Goal: Transaction & Acquisition: Purchase product/service

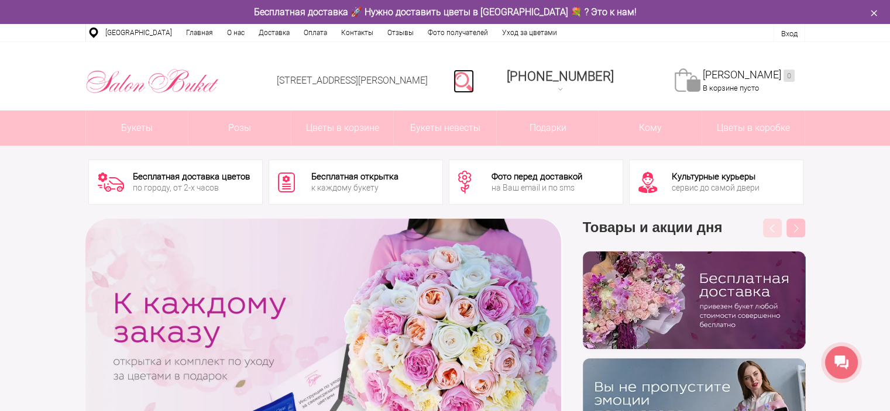
click at [474, 81] on link at bounding box center [463, 81] width 20 height 23
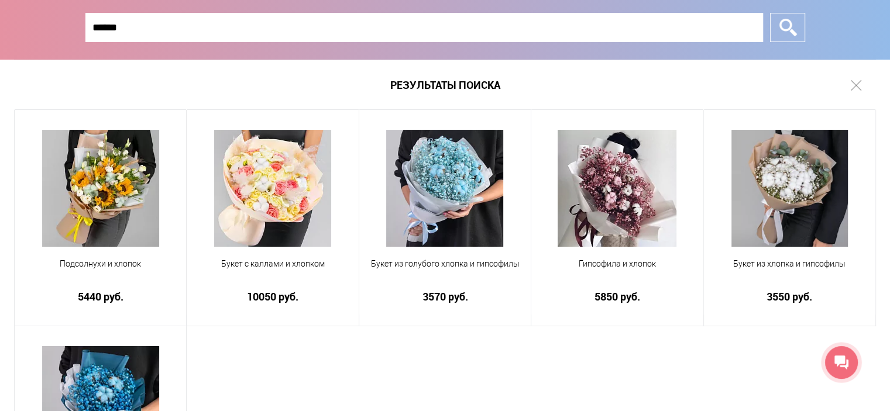
type input "******"
click at [770, 13] on input "*" at bounding box center [787, 27] width 35 height 29
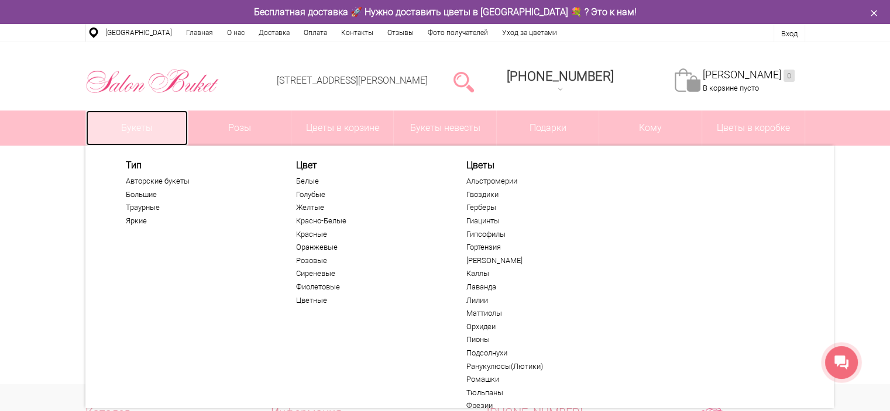
click at [119, 135] on link "Букеты" at bounding box center [137, 128] width 102 height 35
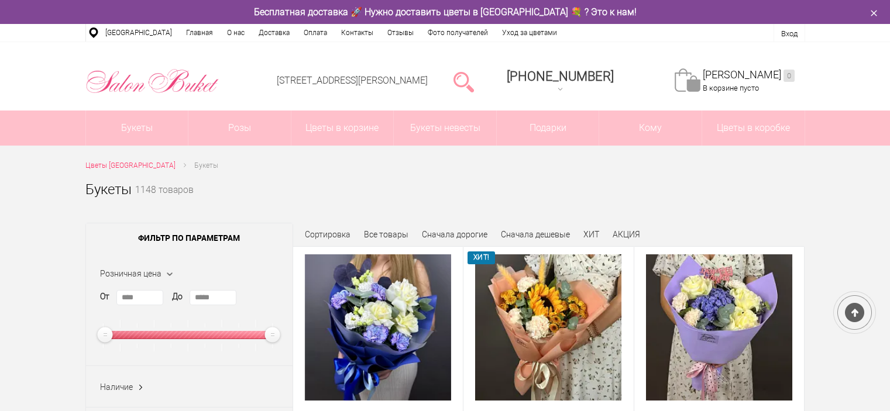
scroll to position [222, 0]
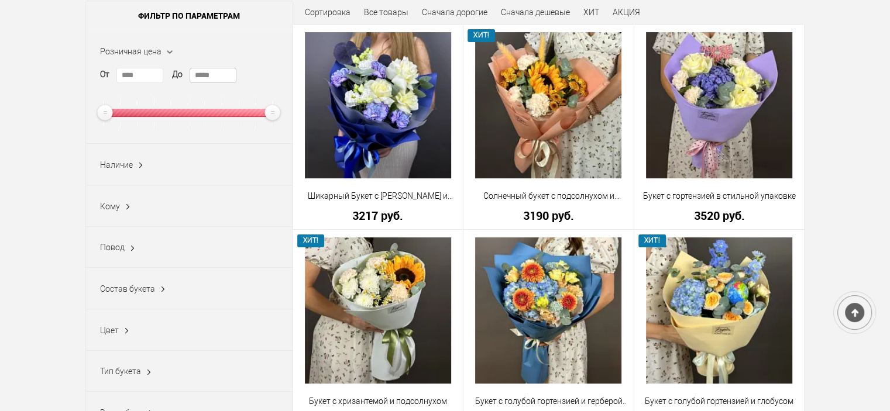
drag, startPoint x: 218, startPoint y: 74, endPoint x: 153, endPoint y: 73, distance: 65.0
click at [153, 73] on div "От **** До *****" at bounding box center [189, 98] width 178 height 61
type input "****"
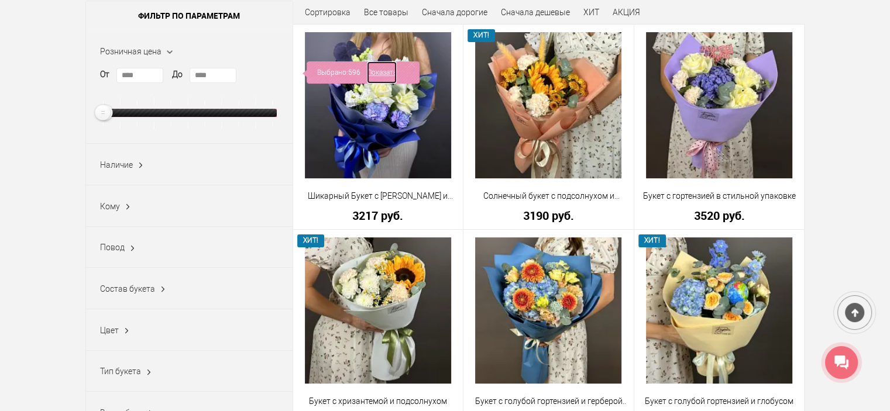
click at [378, 74] on link "Показать" at bounding box center [382, 72] width 30 height 22
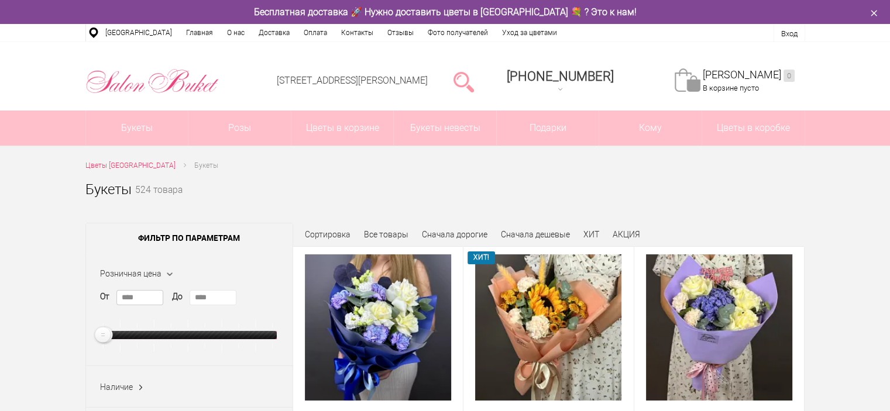
drag, startPoint x: 0, startPoint y: 0, endPoint x: 77, endPoint y: 294, distance: 304.1
type input "****"
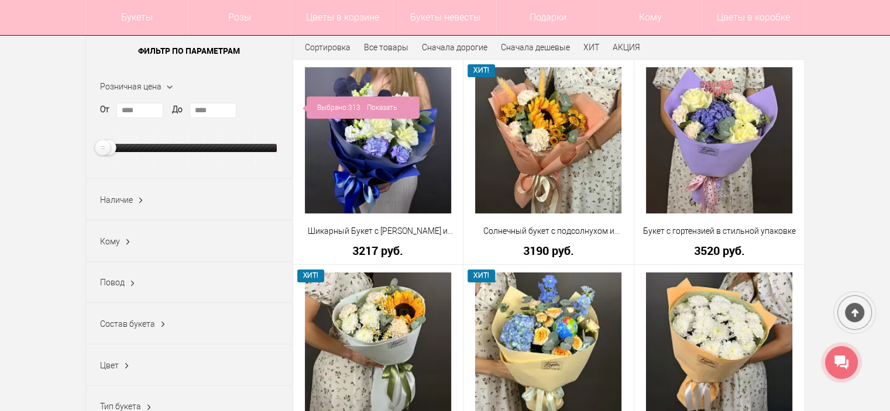
scroll to position [161, 0]
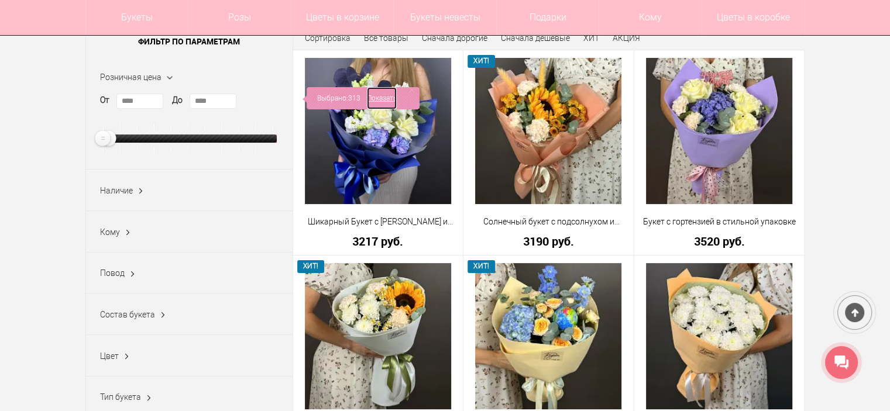
click at [386, 99] on link "Показать" at bounding box center [382, 98] width 30 height 22
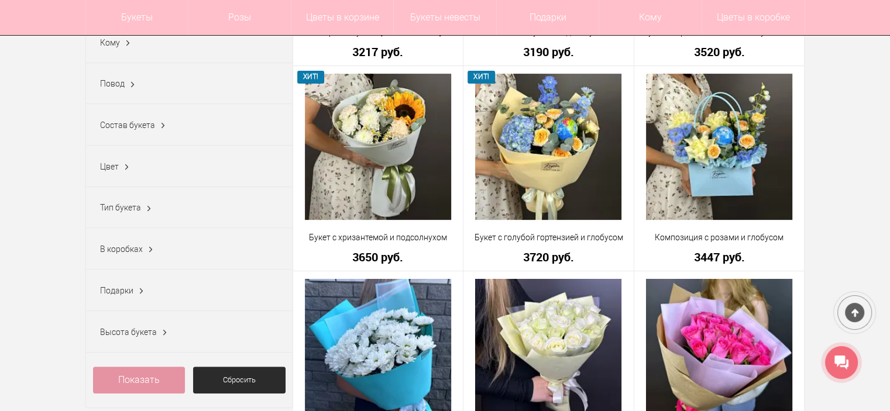
scroll to position [350, 0]
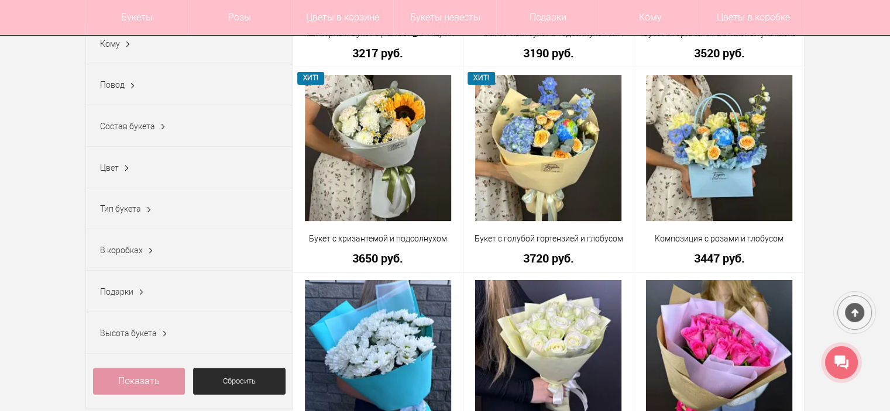
click at [143, 209] on ins at bounding box center [149, 209] width 12 height 15
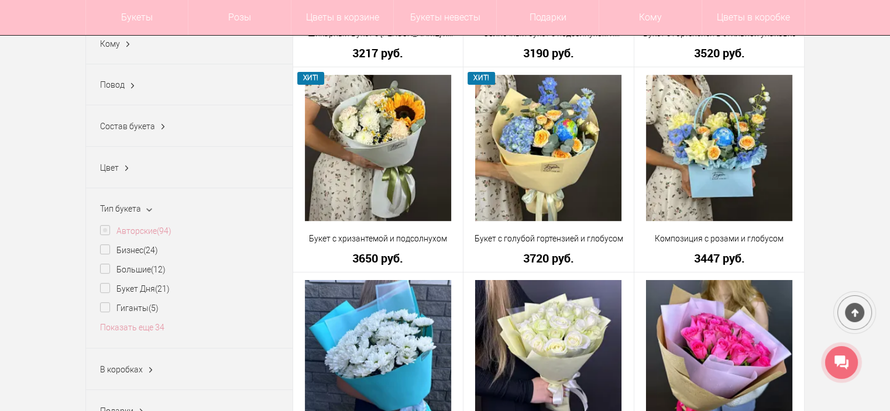
click at [108, 228] on label "Авторские (94)" at bounding box center [135, 231] width 71 height 12
click at [384, 238] on link "Показать" at bounding box center [380, 235] width 30 height 22
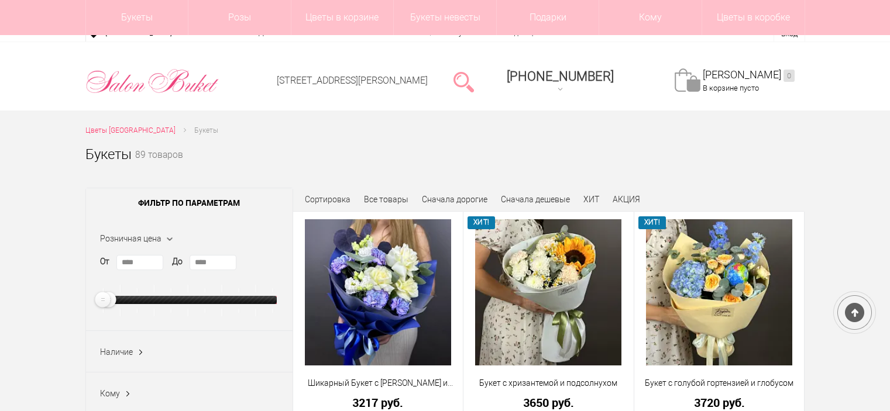
scroll to position [215, 0]
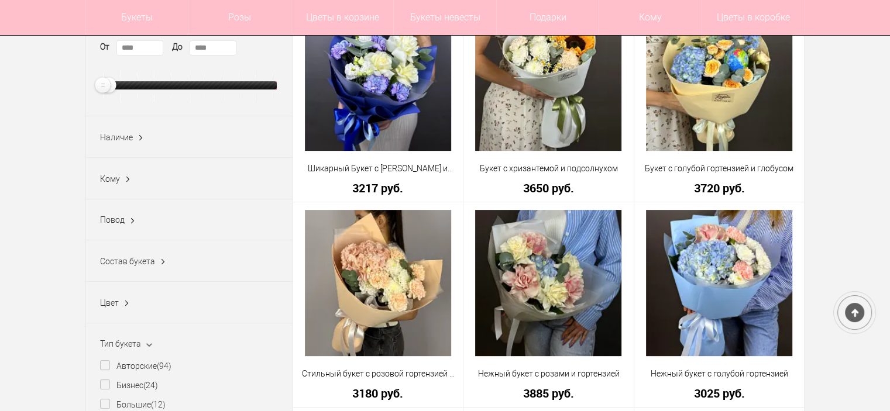
click at [127, 177] on ins at bounding box center [128, 179] width 12 height 15
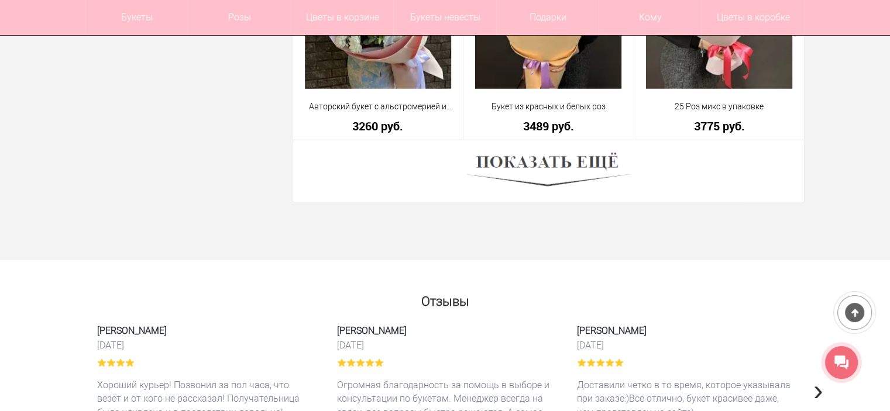
scroll to position [3359, 0]
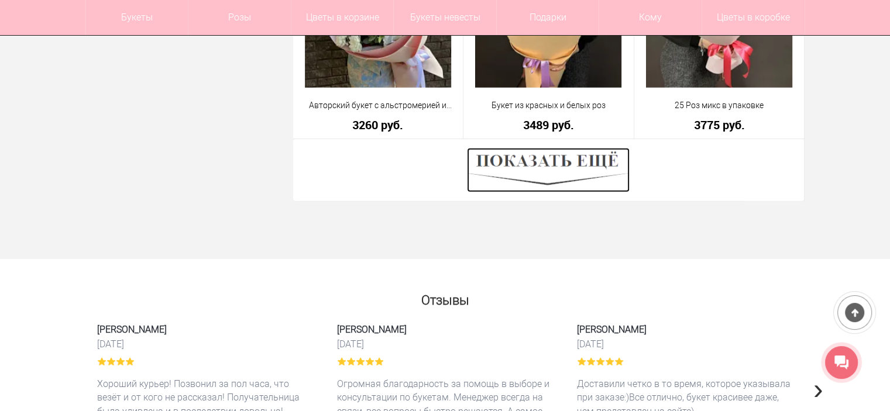
click at [543, 156] on img at bounding box center [548, 170] width 163 height 44
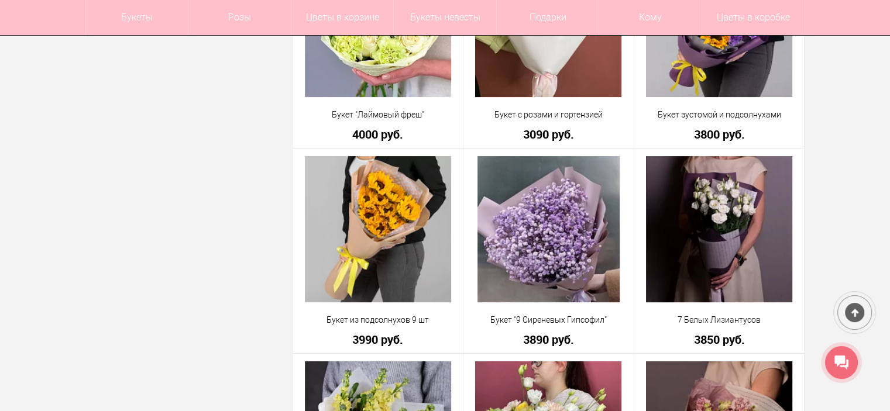
scroll to position [4580, 0]
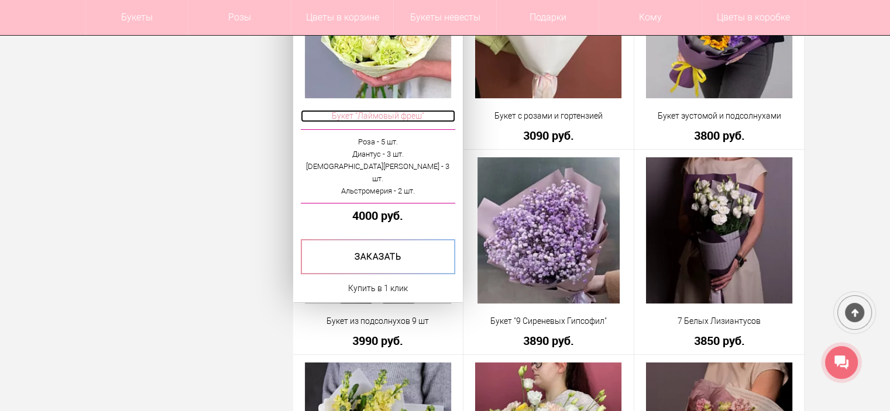
click at [376, 112] on span "Букет "Лаймовый фреш"" at bounding box center [378, 116] width 155 height 12
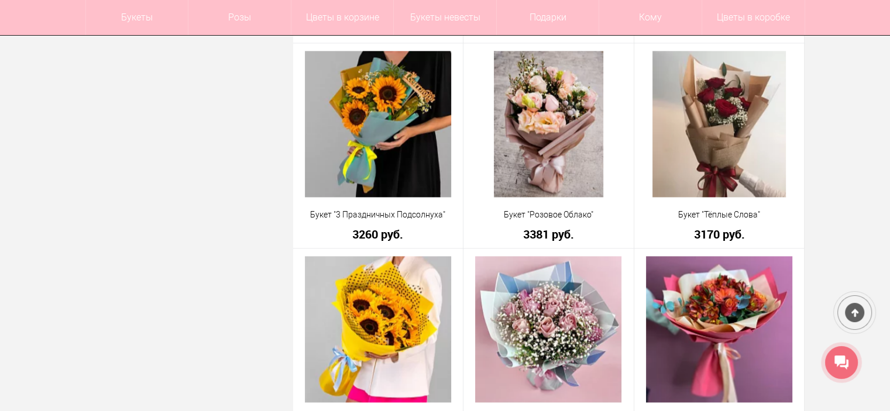
scroll to position [5919, 0]
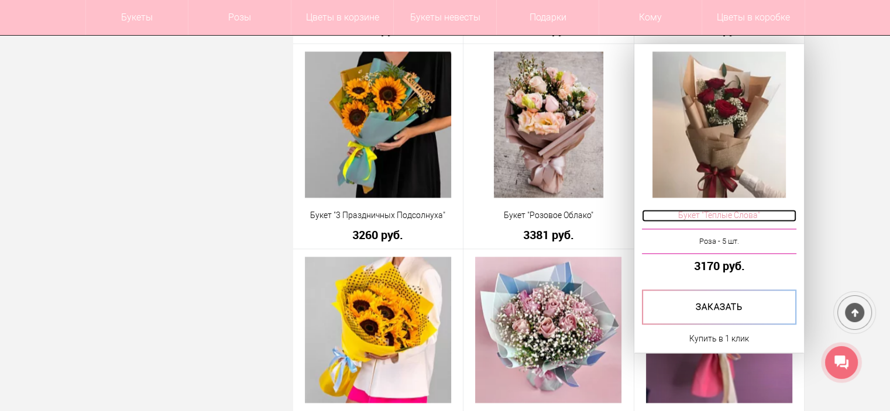
click at [730, 217] on span "Букет "Тёплые Слова"" at bounding box center [719, 215] width 155 height 12
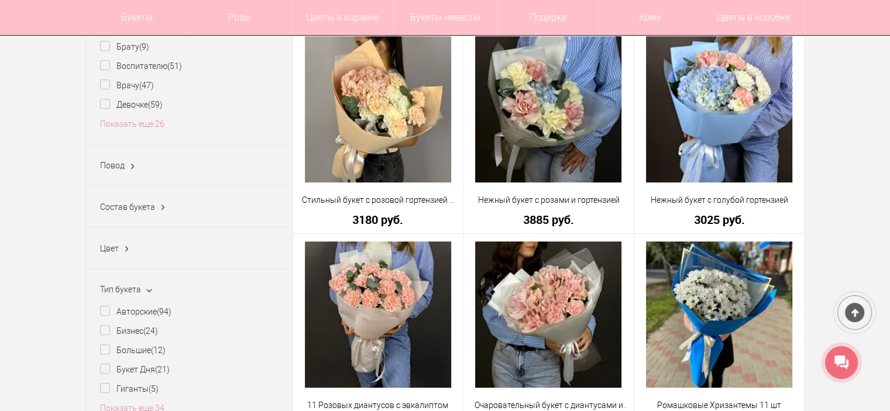
scroll to position [390, 0]
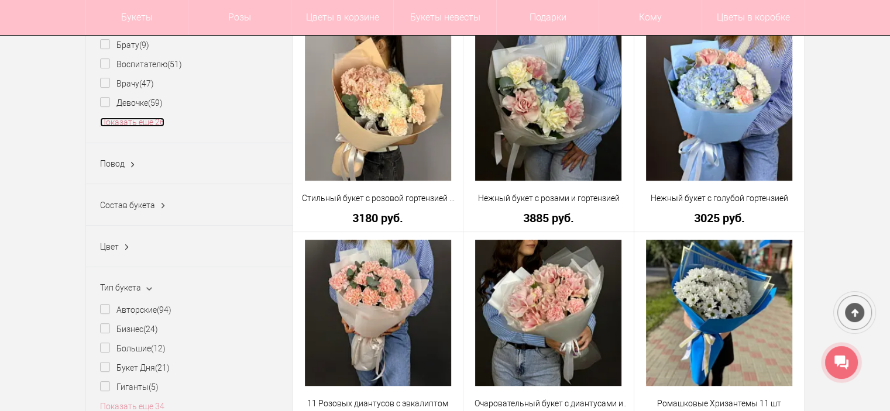
click at [138, 125] on link "Показать еще 26" at bounding box center [132, 122] width 64 height 9
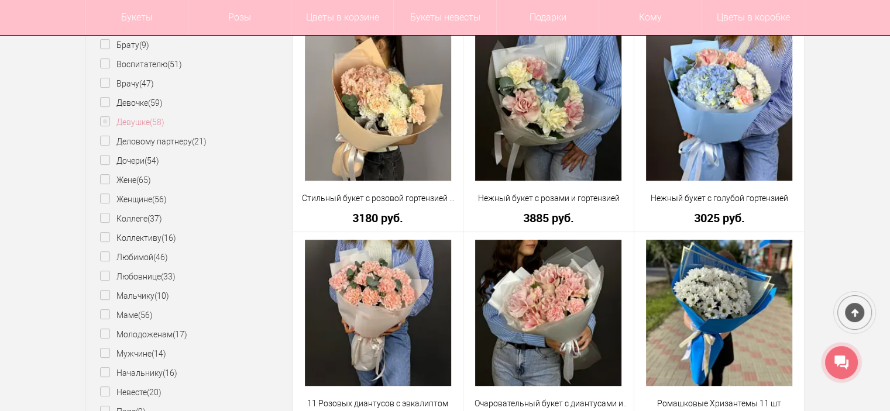
click at [107, 123] on label "Девушке (58)" at bounding box center [132, 122] width 64 height 12
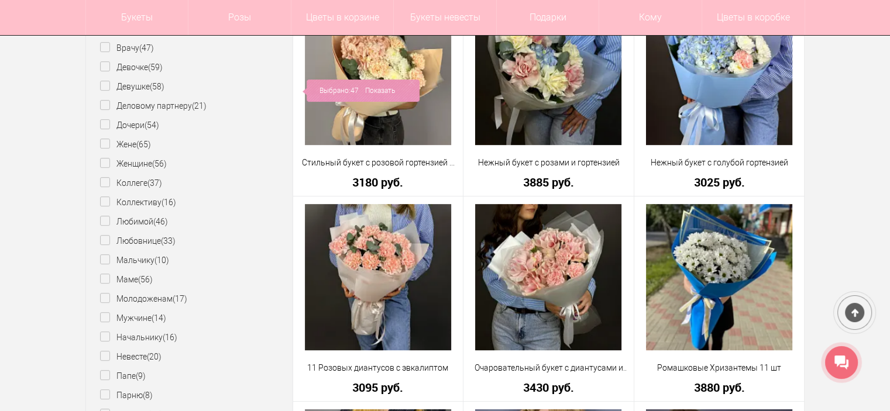
scroll to position [426, 0]
click at [378, 89] on link "Показать" at bounding box center [380, 91] width 30 height 22
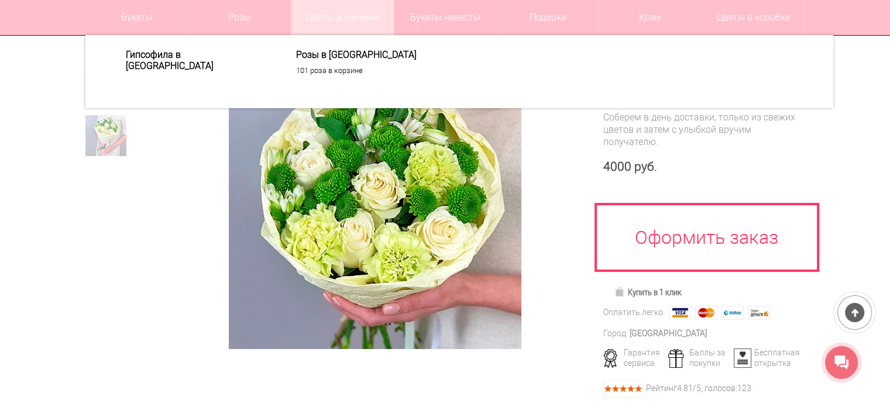
scroll to position [135, 0]
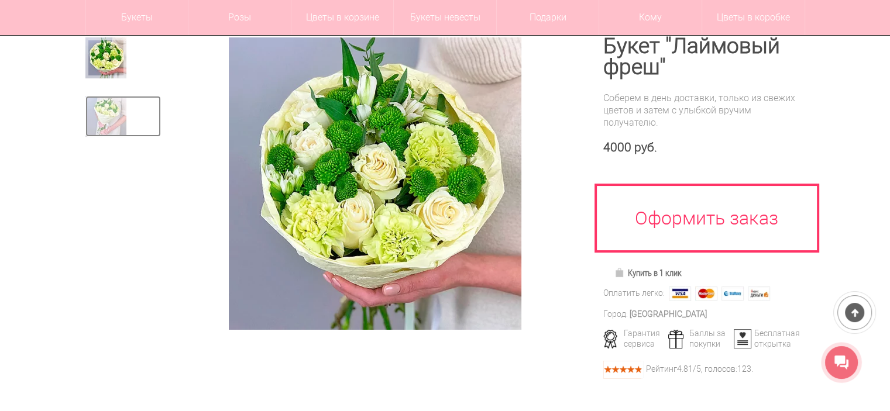
click at [123, 118] on img at bounding box center [105, 116] width 41 height 41
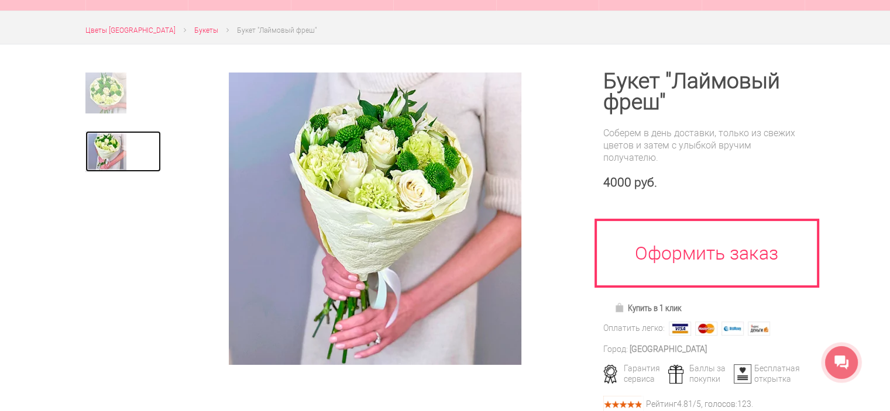
scroll to position [0, 0]
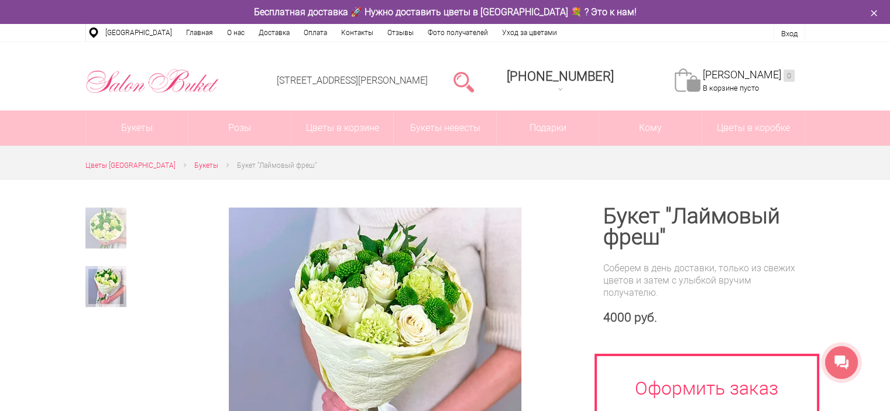
drag, startPoint x: 467, startPoint y: 78, endPoint x: 489, endPoint y: 78, distance: 22.2
click at [489, 78] on li at bounding box center [463, 81] width 51 height 60
click at [474, 78] on link at bounding box center [463, 81] width 20 height 23
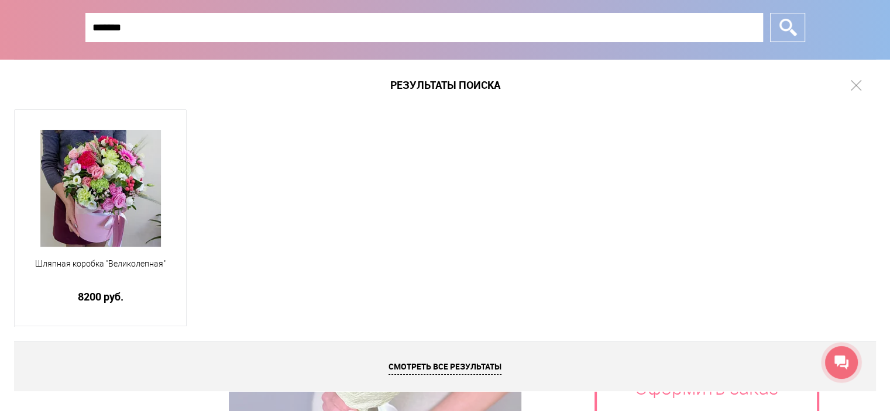
type input "*******"
click at [770, 13] on input "*" at bounding box center [787, 27] width 35 height 29
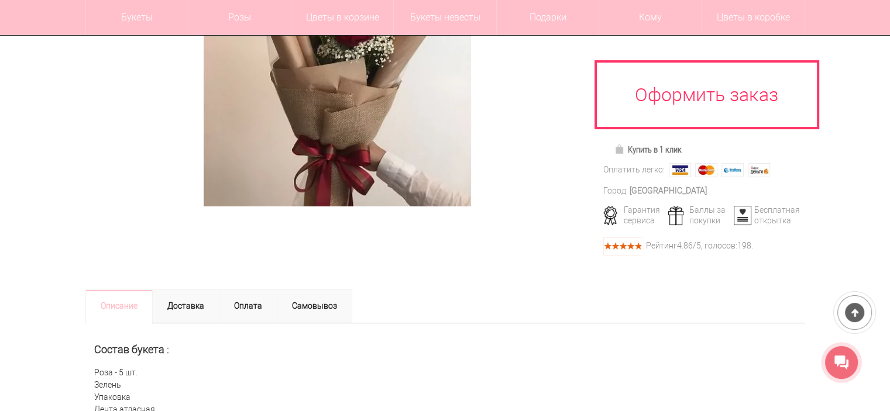
scroll to position [257, 0]
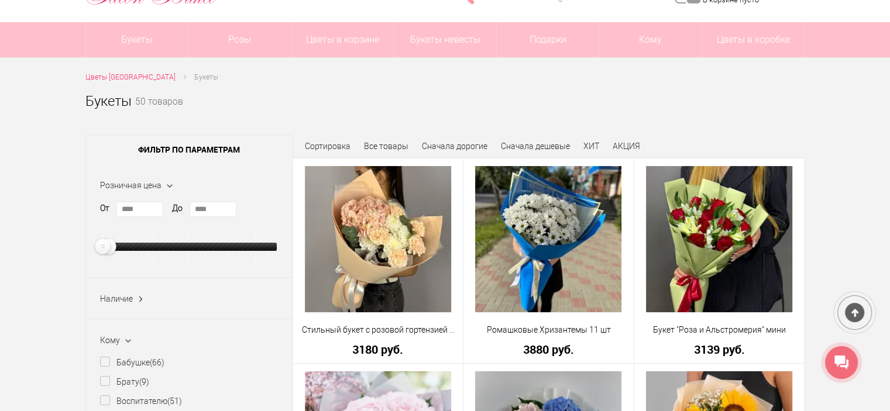
scroll to position [88, 0]
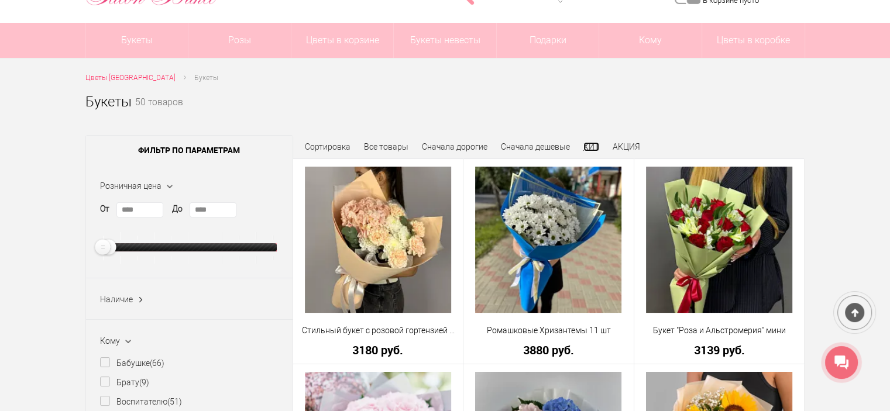
click at [594, 142] on link "ХИТ" at bounding box center [591, 146] width 16 height 9
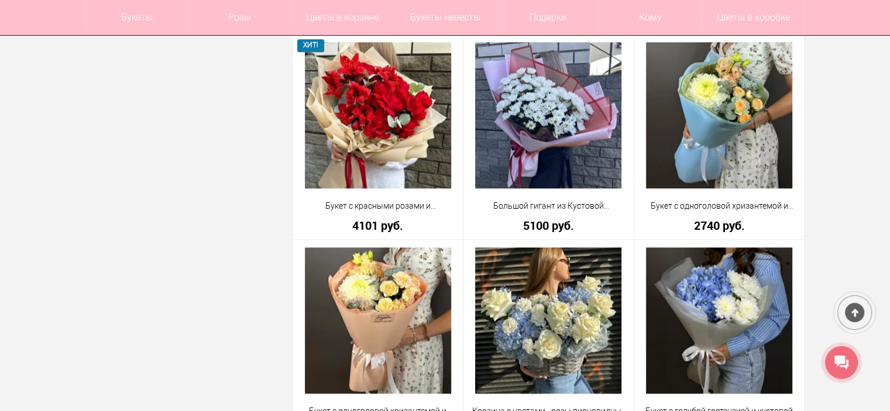
scroll to position [1593, 0]
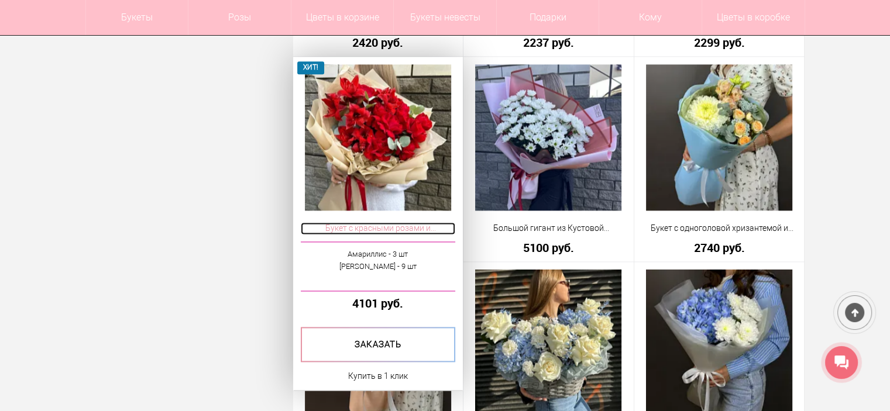
click at [378, 231] on span "Букет с красными розами и [PERSON_NAME]" at bounding box center [378, 228] width 155 height 12
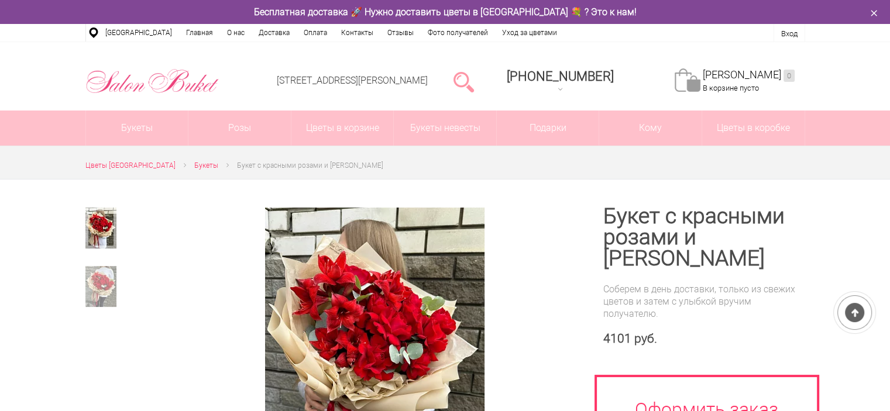
scroll to position [137, 0]
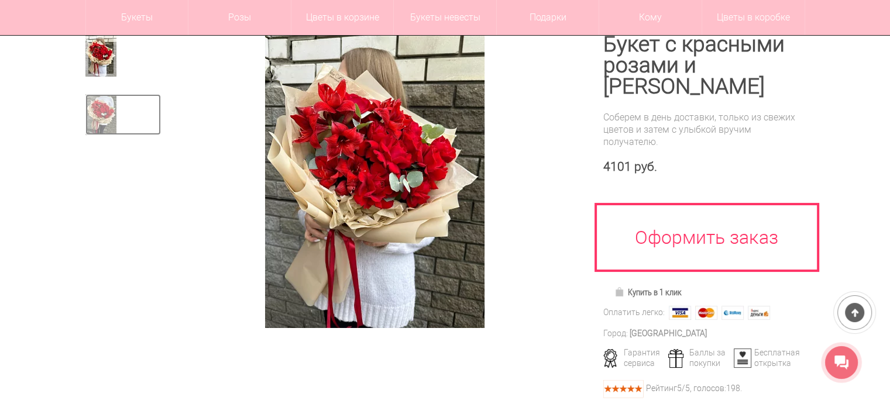
click at [104, 114] on img at bounding box center [100, 114] width 31 height 41
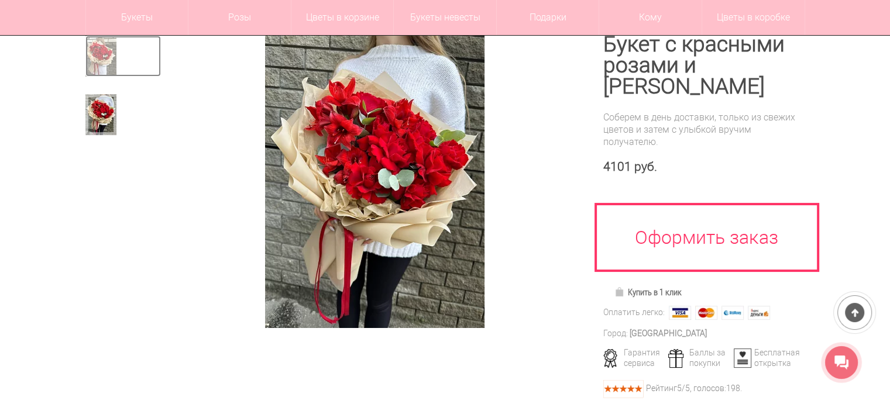
click at [104, 71] on img at bounding box center [100, 56] width 31 height 41
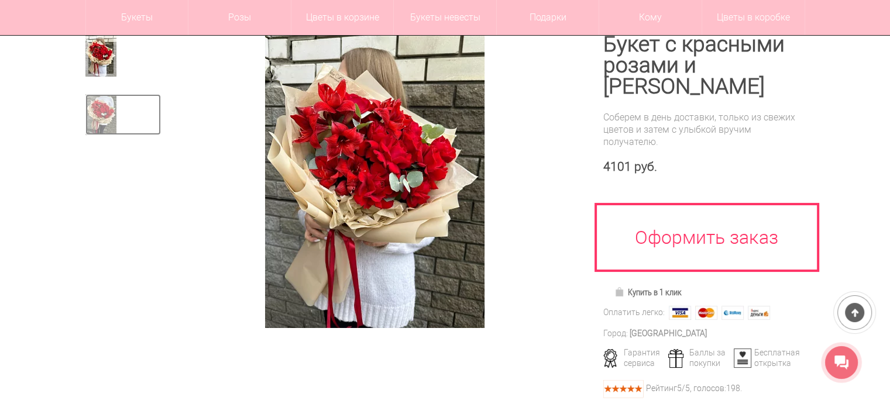
click at [108, 110] on img at bounding box center [100, 114] width 31 height 41
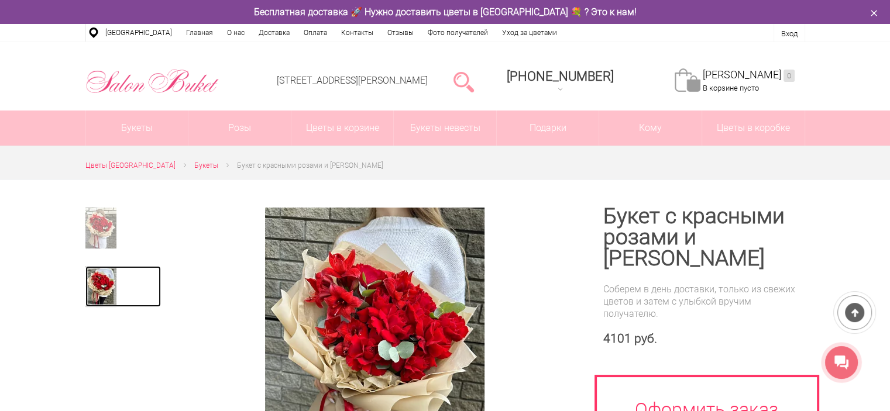
scroll to position [133, 0]
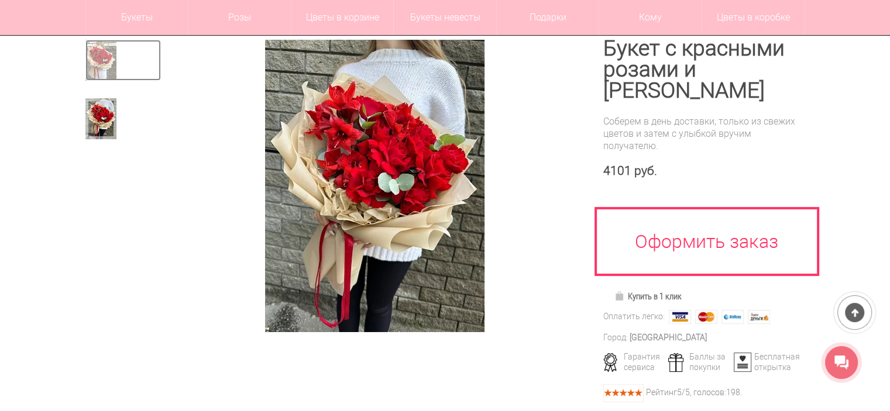
click at [99, 60] on img at bounding box center [100, 60] width 31 height 41
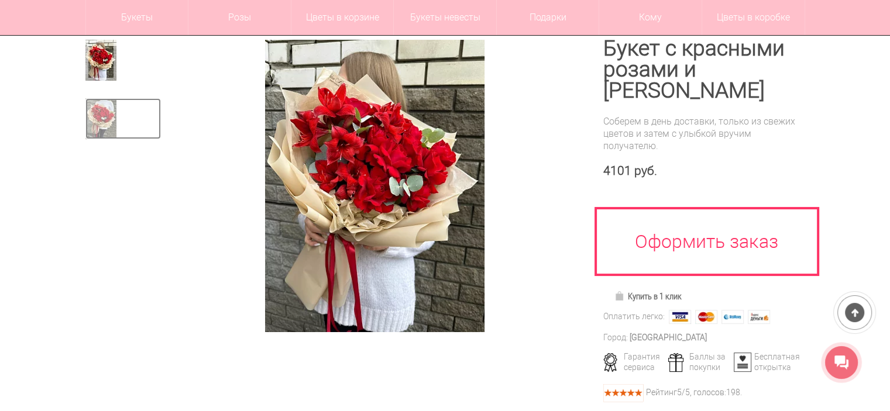
click at [106, 104] on img at bounding box center [100, 118] width 31 height 41
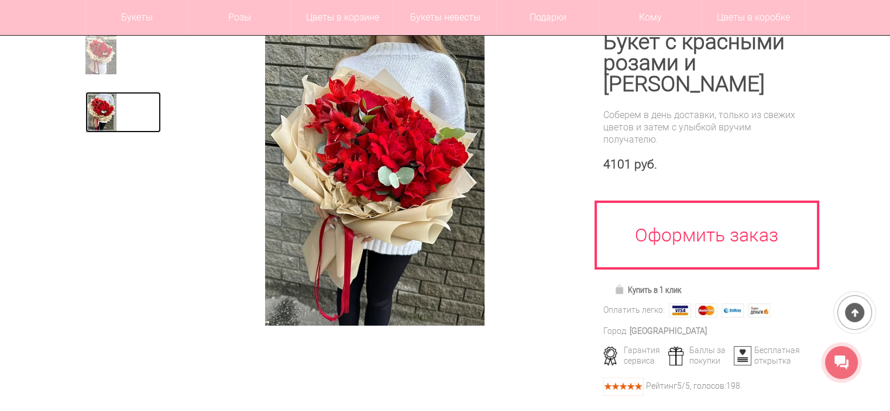
scroll to position [147, 0]
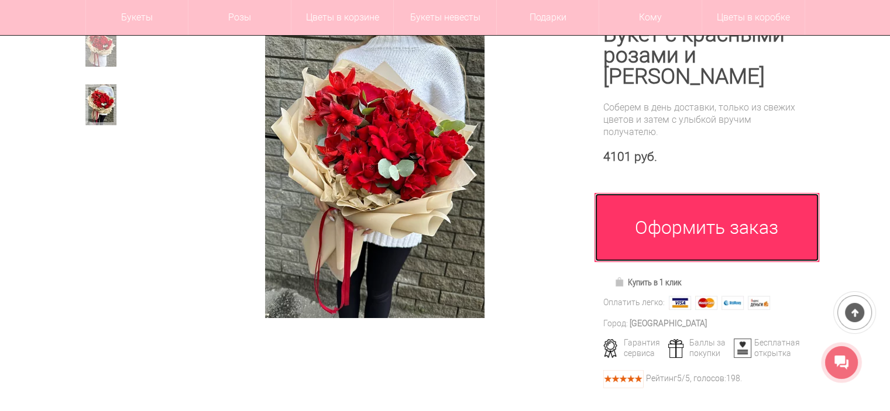
click at [700, 239] on link "Оформить заказ" at bounding box center [707, 227] width 225 height 69
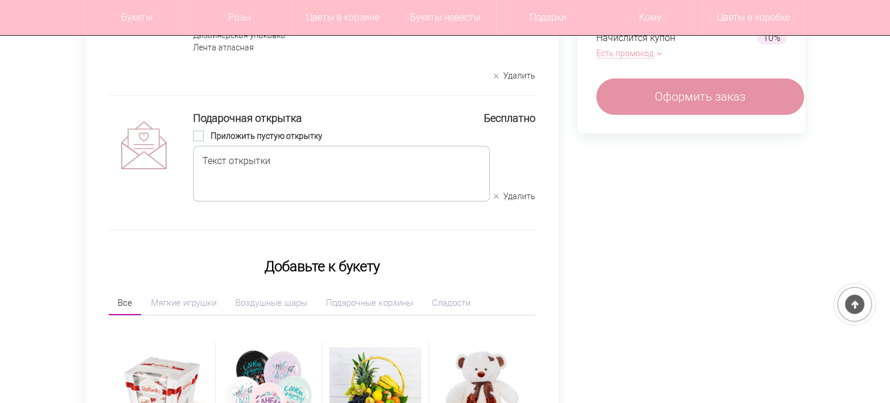
scroll to position [215, 0]
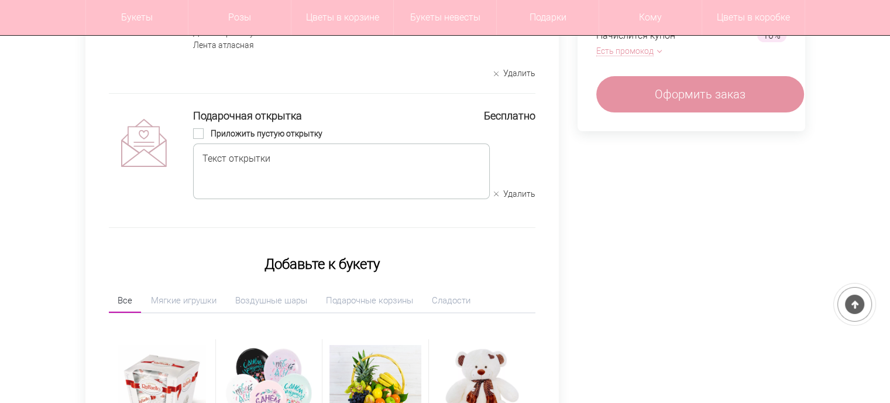
click at [200, 129] on span at bounding box center [198, 133] width 11 height 11
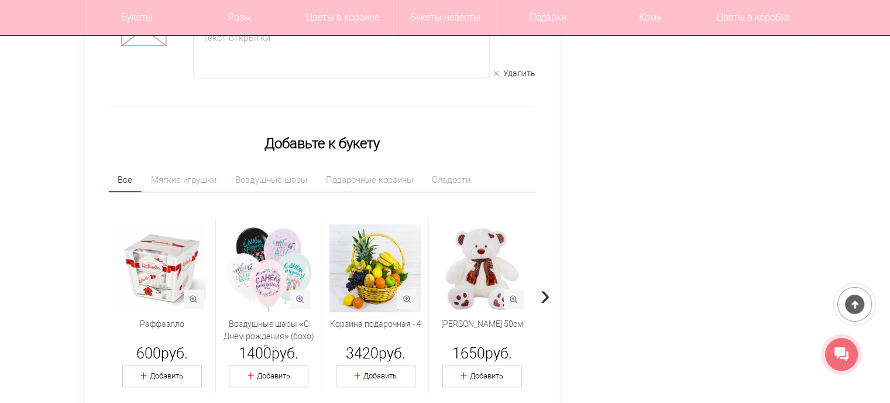
scroll to position [338, 9]
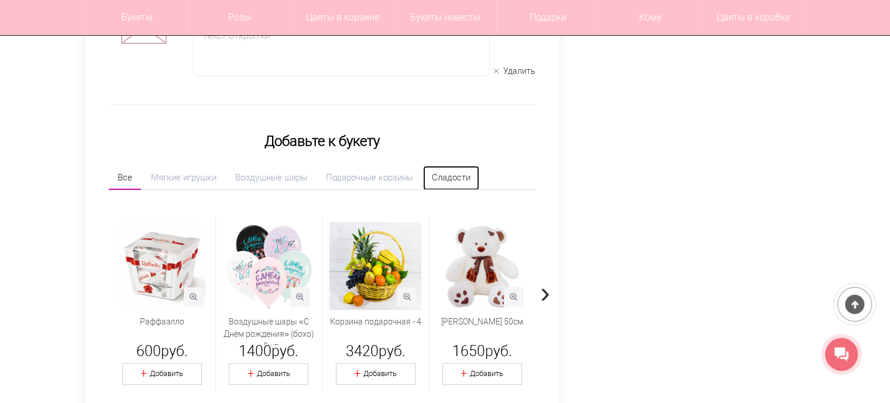
click at [457, 182] on link "Сладости" at bounding box center [451, 178] width 56 height 24
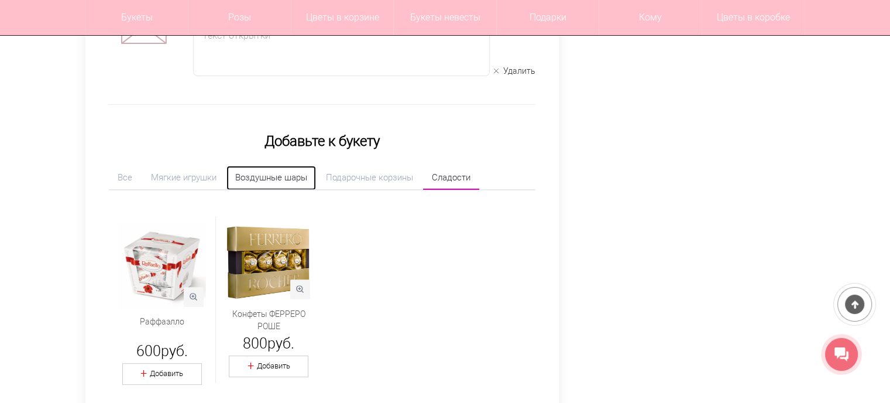
click at [277, 179] on link "Воздушные шары" at bounding box center [271, 178] width 90 height 24
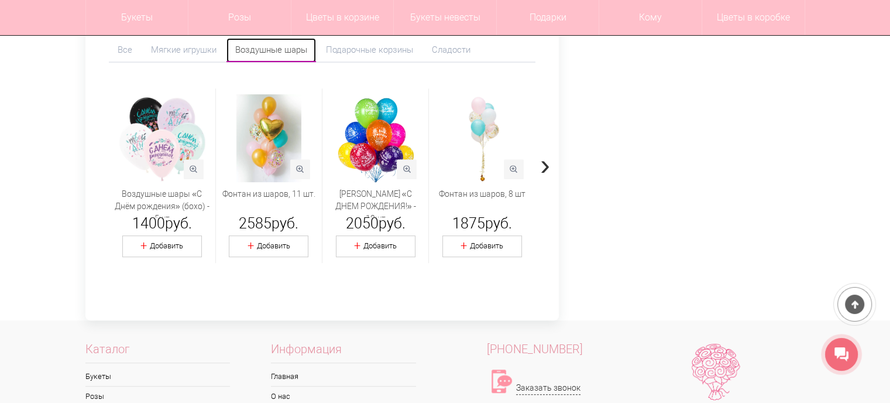
scroll to position [475, 9]
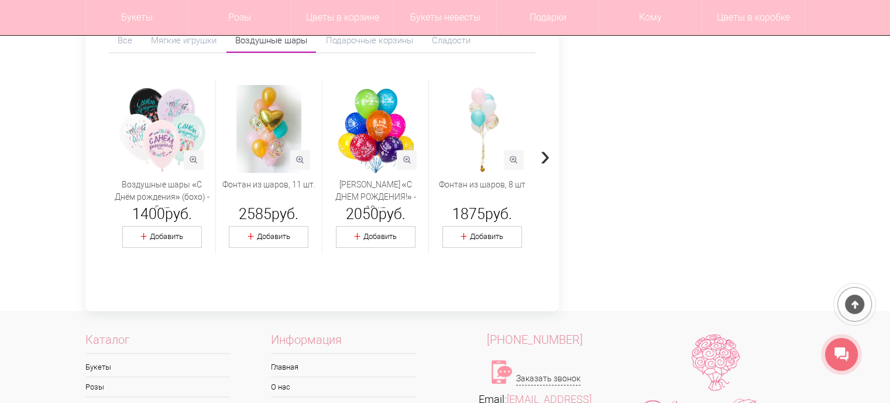
click at [540, 159] on span "›" at bounding box center [545, 155] width 10 height 34
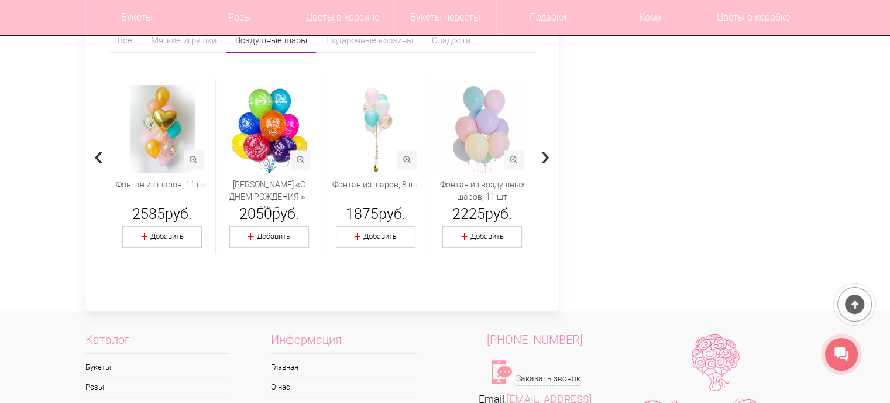
click at [540, 159] on span "›" at bounding box center [545, 155] width 10 height 34
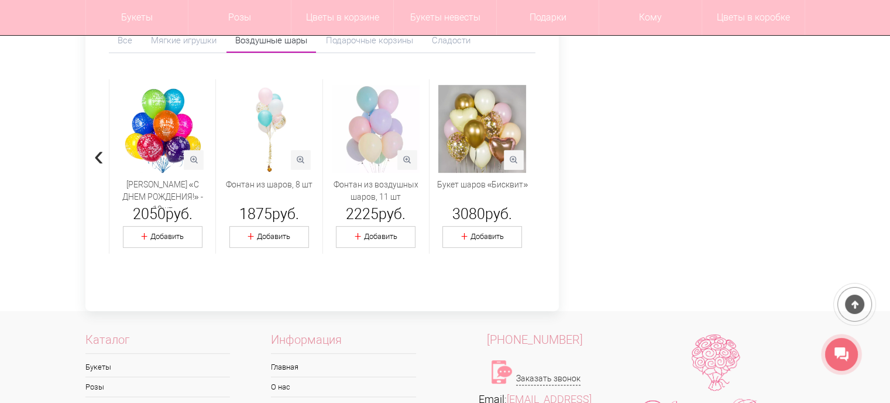
click at [540, 159] on span "›" at bounding box center [545, 155] width 10 height 34
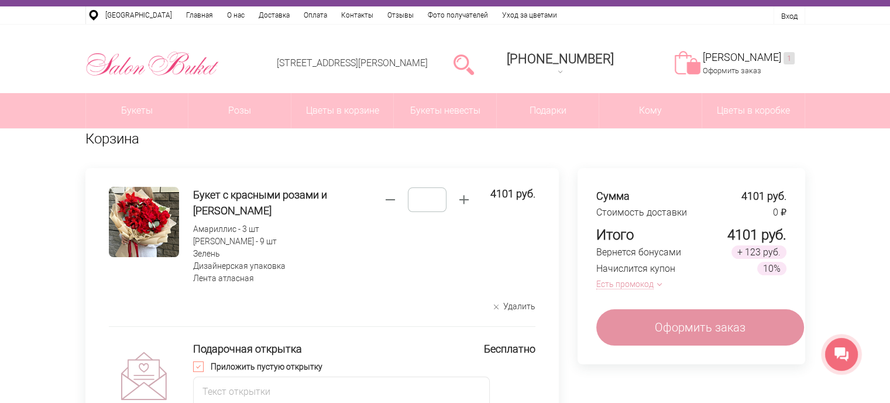
scroll to position [0, 9]
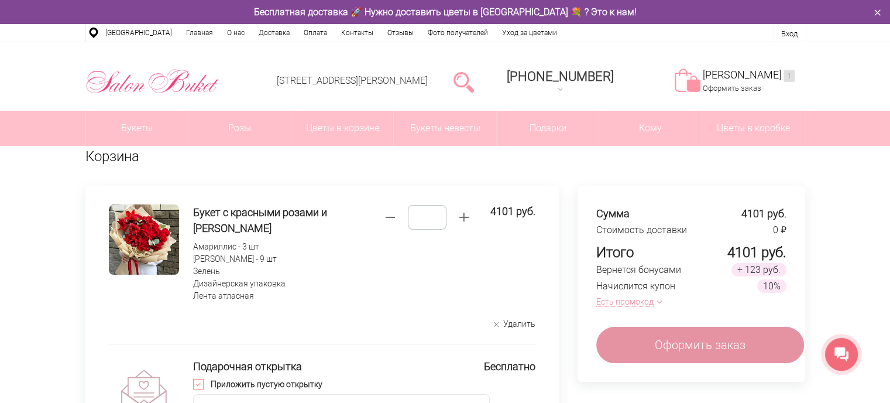
click at [632, 300] on button "Есть промокод" at bounding box center [626, 301] width 61 height 12
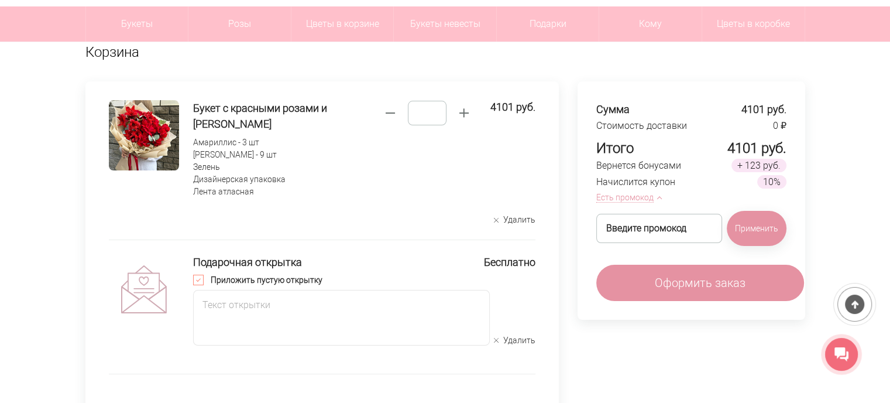
scroll to position [105, 9]
click at [690, 287] on span "Оформить заказ" at bounding box center [700, 282] width 91 height 18
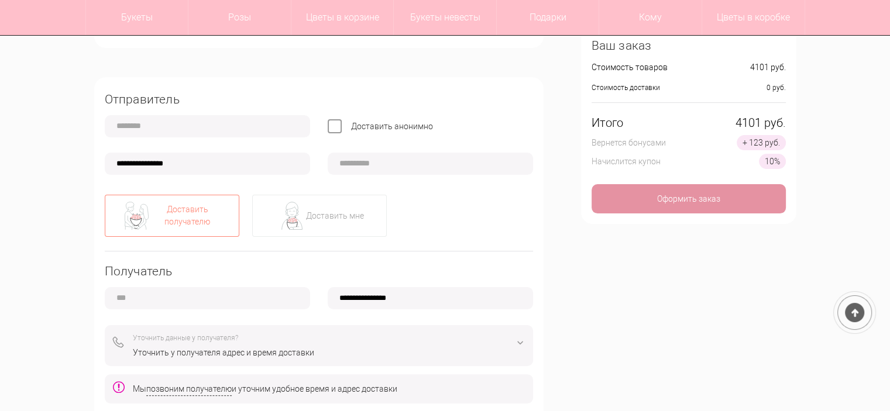
scroll to position [224, 0]
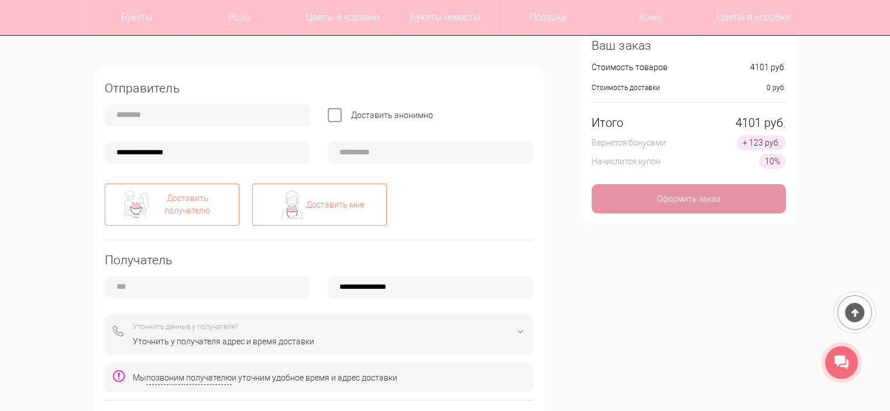
click at [327, 199] on div "Доставить мне" at bounding box center [335, 205] width 58 height 12
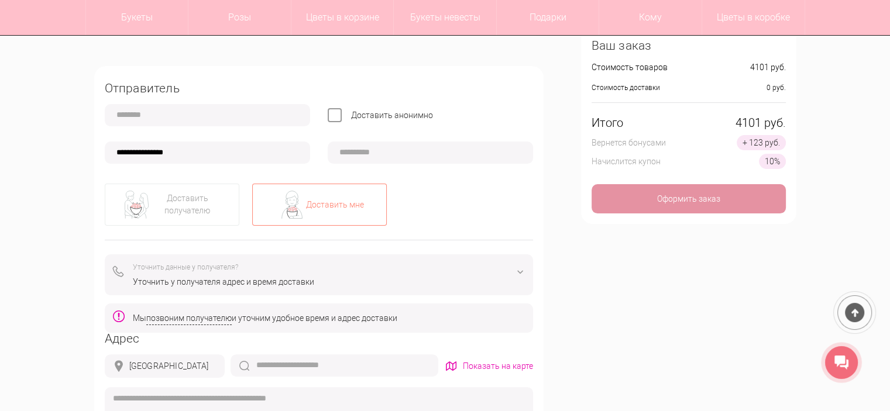
click at [199, 116] on input "text" at bounding box center [207, 115] width 205 height 22
type input "*******"
click at [198, 147] on input "**********" at bounding box center [207, 153] width 205 height 22
type input "**********"
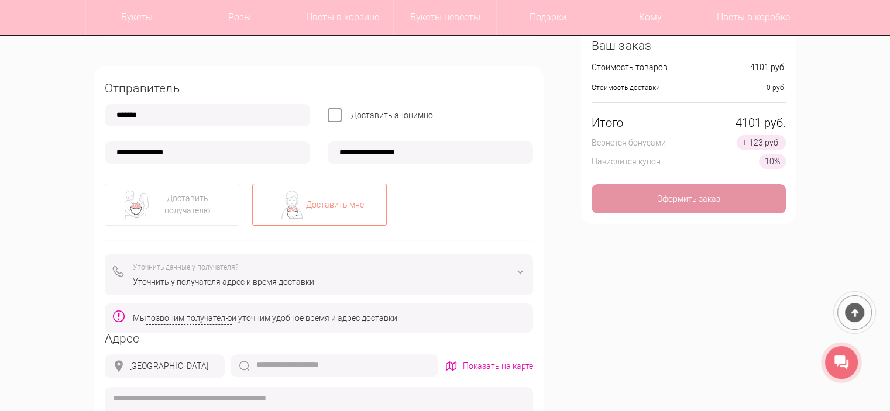
type input "**********"
click at [65, 173] on div "**********" at bounding box center [445, 410] width 890 height 1048
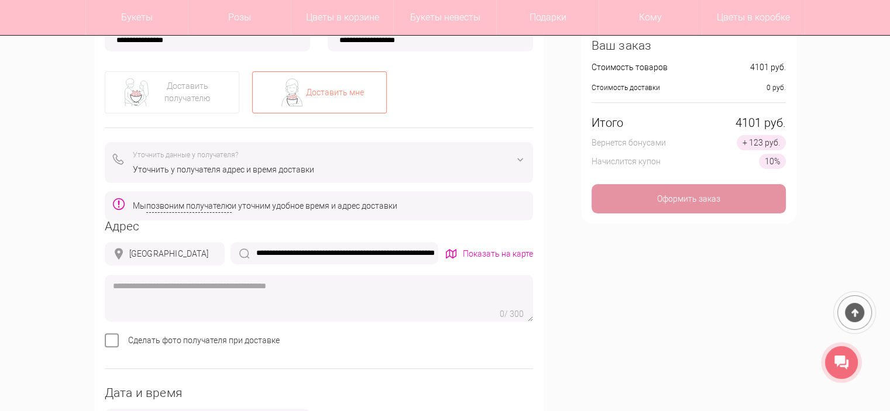
scroll to position [337, 0]
click at [307, 245] on input "**********" at bounding box center [335, 253] width 208 height 22
drag, startPoint x: 307, startPoint y: 245, endPoint x: 236, endPoint y: 204, distance: 81.0
click at [236, 204] on div "**********" at bounding box center [318, 250] width 449 height 595
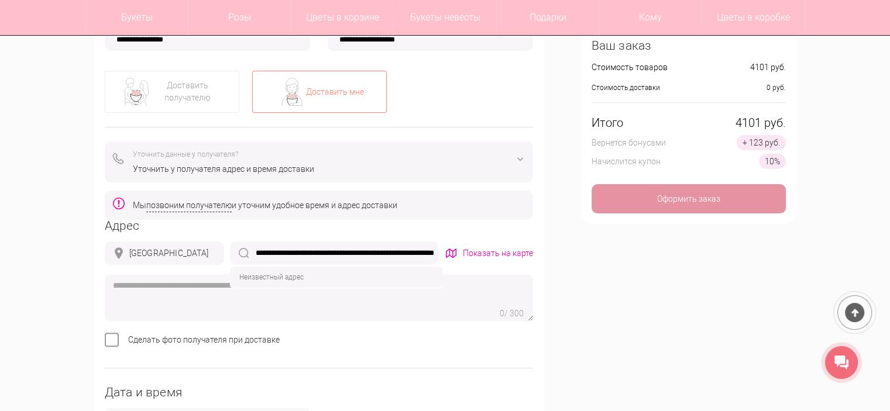
scroll to position [0, 0]
click at [76, 232] on div "**********" at bounding box center [445, 298] width 890 height 1048
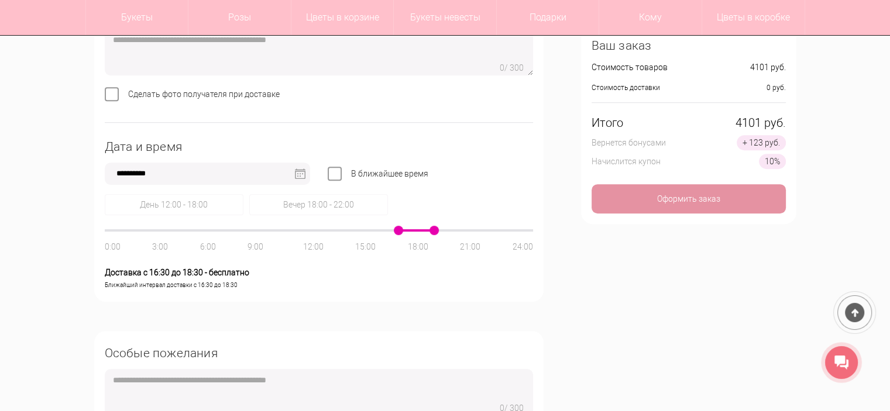
scroll to position [547, 0]
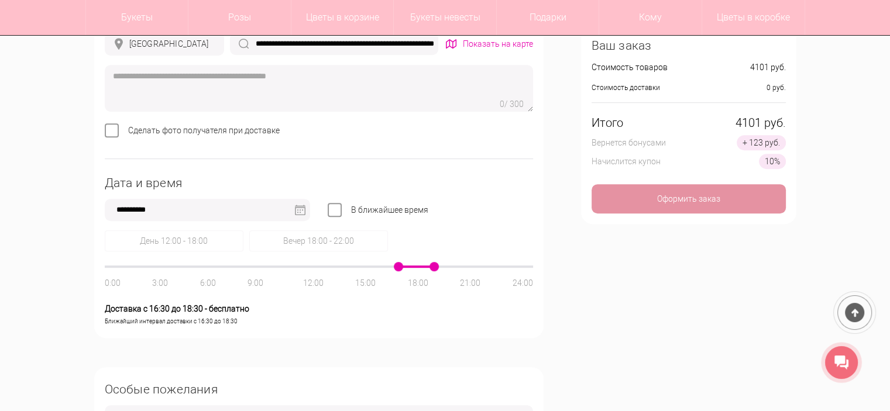
click at [300, 208] on img at bounding box center [300, 210] width 11 height 11
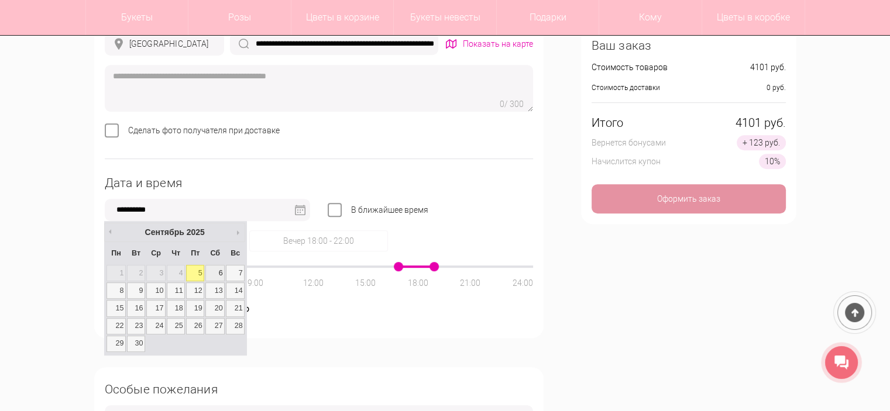
click at [215, 269] on link "6" at bounding box center [214, 273] width 19 height 16
type input "**********"
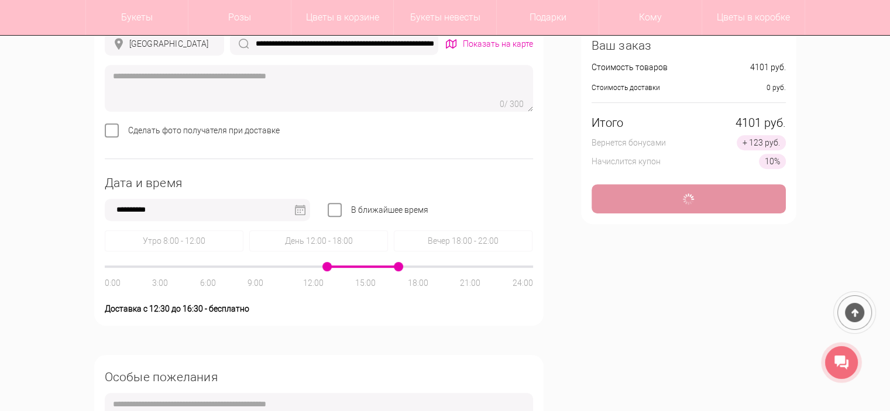
drag, startPoint x: 244, startPoint y: 267, endPoint x: 334, endPoint y: 261, distance: 89.7
click at [334, 261] on div "Утро 8:00 - 12:00 День 12:00 - 18:00 Вечер 18:00 - 22:00 0:00 3:00 6:00 9:00 12…" at bounding box center [319, 273] width 428 height 85
drag, startPoint x: 394, startPoint y: 267, endPoint x: 378, endPoint y: 266, distance: 16.4
click at [378, 266] on div "0:00 3:00 6:00 9:00 12:00 15:00 18:00 21:00 24:00" at bounding box center [319, 267] width 428 height 2
type input "**********"
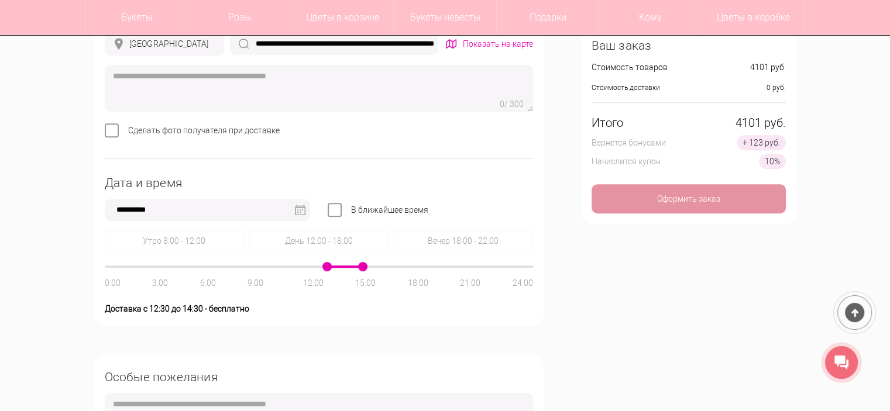
drag, startPoint x: 370, startPoint y: 266, endPoint x: 348, endPoint y: 266, distance: 22.2
click at [348, 266] on div at bounding box center [319, 267] width 428 height 2
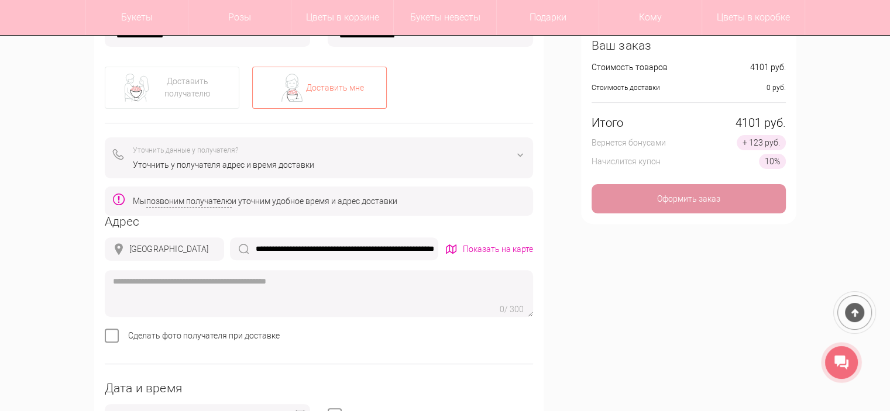
scroll to position [339, 0]
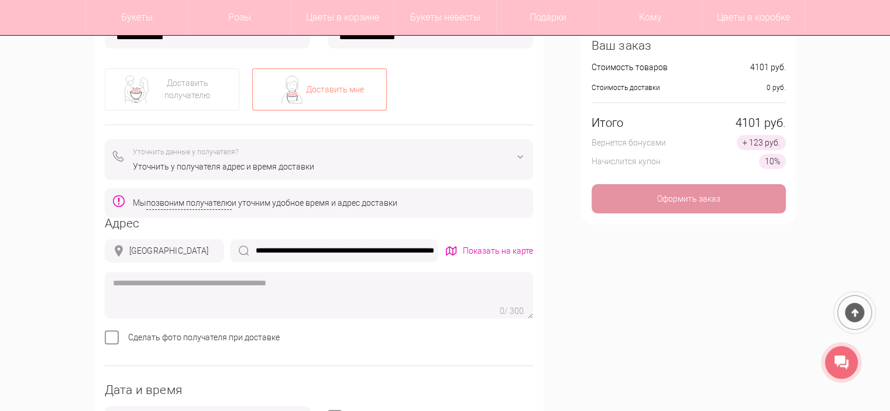
click at [344, 164] on div "Уточнить у получателя адрес и время доставки" at bounding box center [329, 167] width 392 height 12
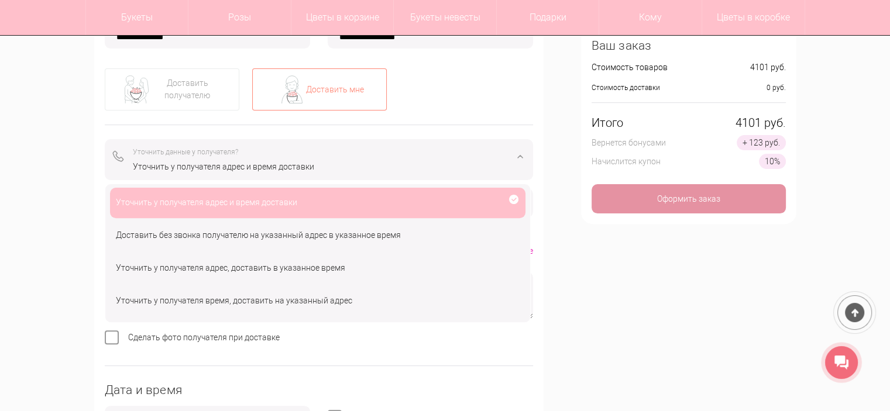
click at [344, 164] on div "Уточнить у получателя адрес и время доставки" at bounding box center [329, 167] width 392 height 12
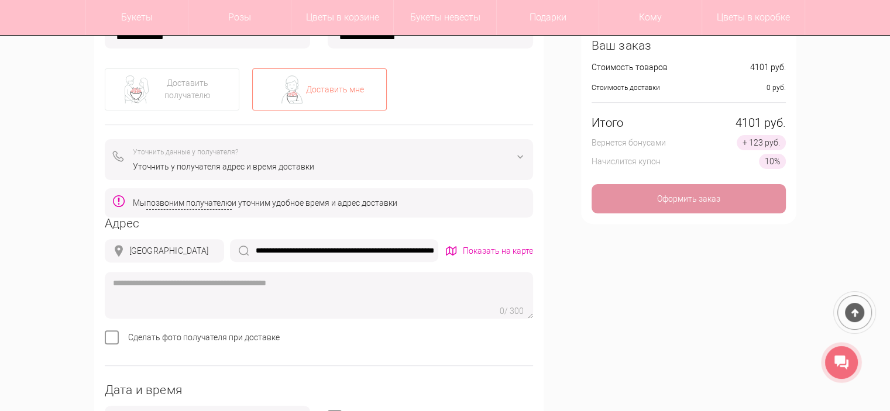
click at [344, 164] on div "Уточнить у получателя адрес и время доставки" at bounding box center [329, 167] width 392 height 12
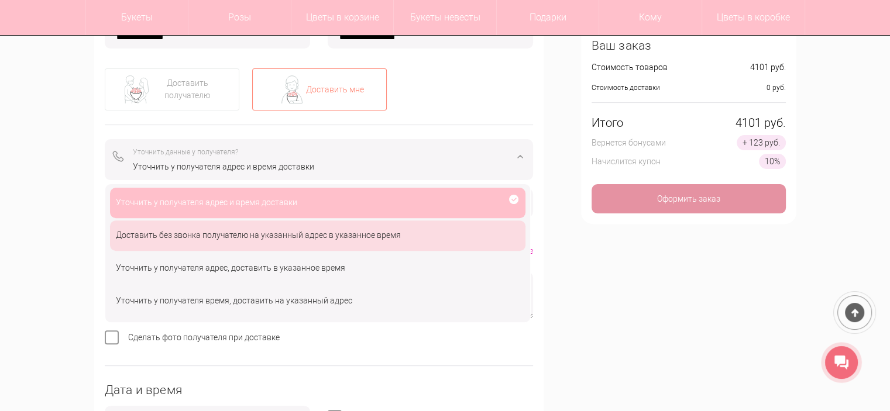
click at [308, 231] on div "Доставить без звонка получателю на указанный адрес в указанное время" at bounding box center [317, 236] width 415 height 30
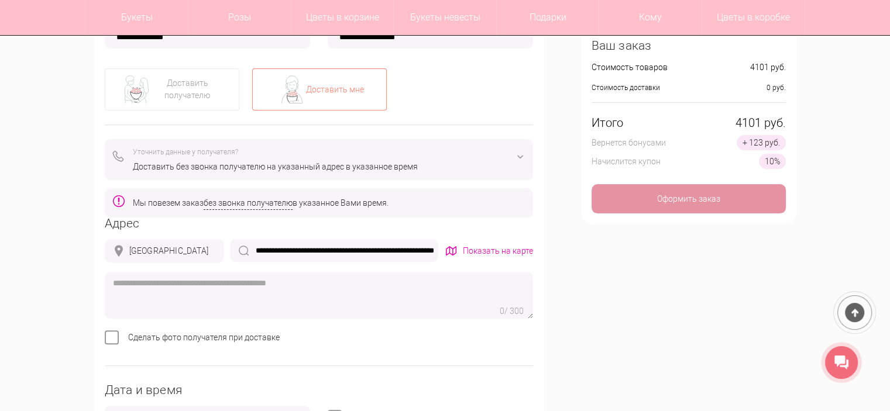
scroll to position [311, 0]
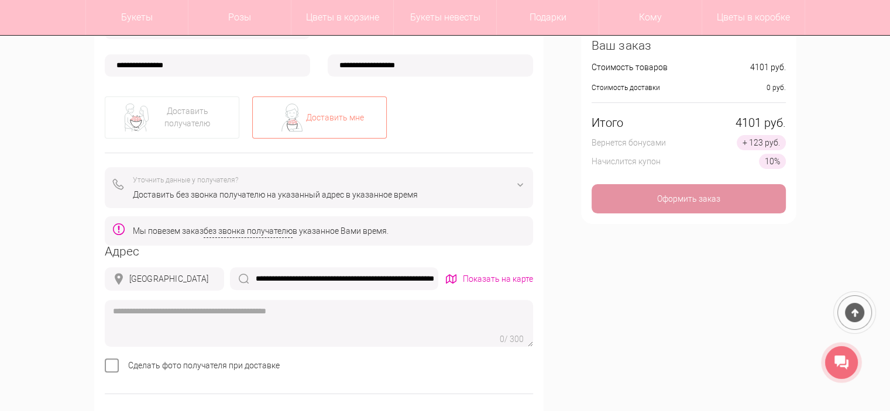
click at [218, 193] on div "Доставить без звонка получателю на указанный адрес в указанное время" at bounding box center [329, 195] width 392 height 12
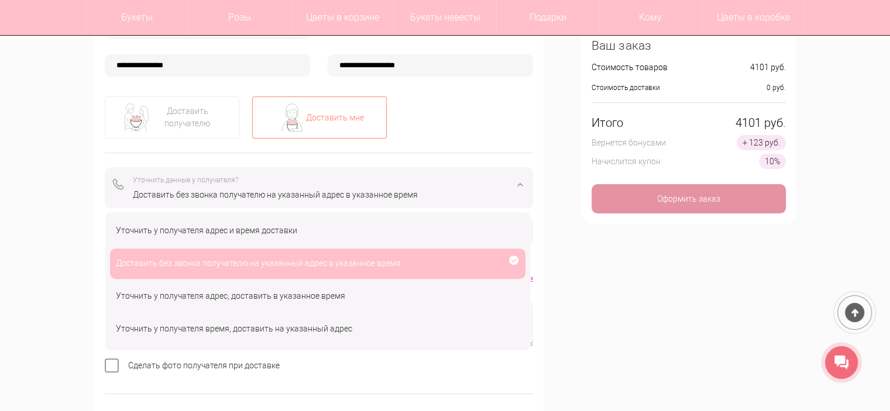
click at [51, 215] on div "**********" at bounding box center [445, 317] width 890 height 1036
drag, startPoint x: 51, startPoint y: 215, endPoint x: 363, endPoint y: 183, distance: 313.0
click at [363, 183] on div "**********" at bounding box center [445, 317] width 890 height 1036
click at [363, 183] on div "Уточнить данные у получателя?" at bounding box center [329, 180] width 392 height 12
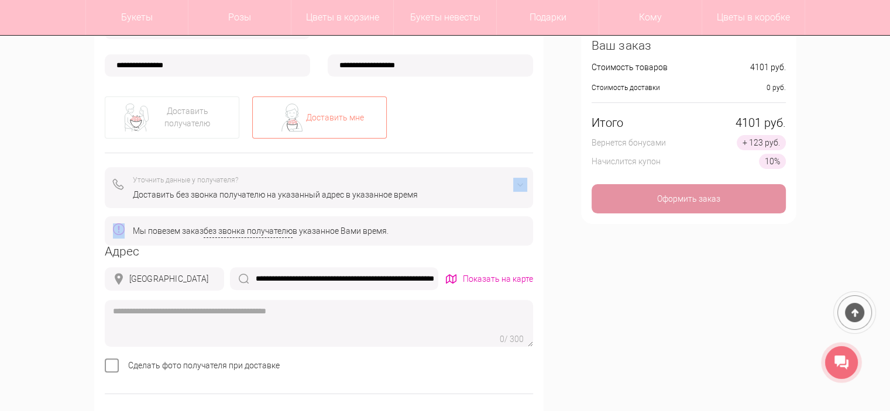
click at [355, 198] on div "Доставить без звонка получателю на указанный адрес в указанное время" at bounding box center [329, 195] width 392 height 12
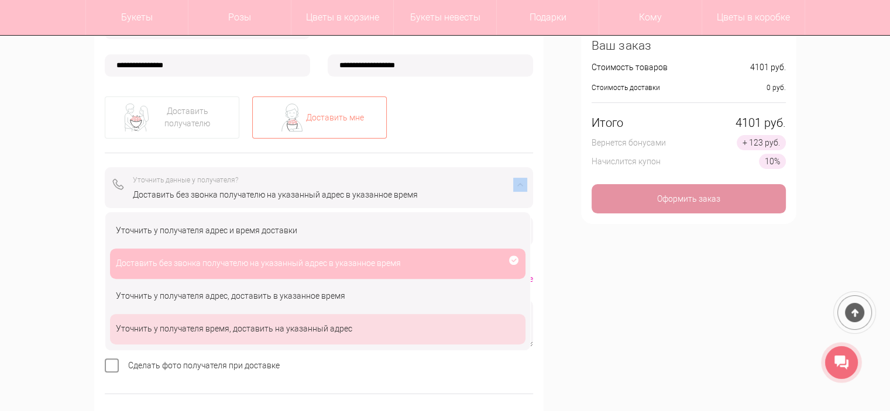
click at [181, 322] on div "Уточнить у получателя время, доставить на указанный адрес" at bounding box center [317, 329] width 415 height 30
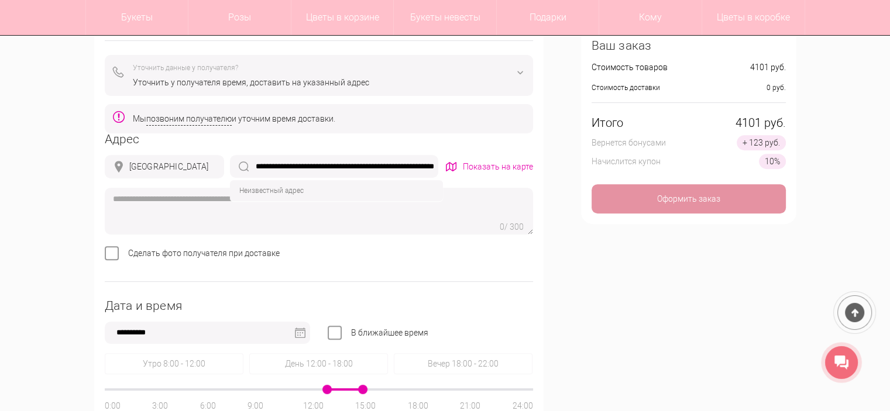
scroll to position [0, 46]
drag, startPoint x: 360, startPoint y: 168, endPoint x: 435, endPoint y: 163, distance: 75.1
click at [435, 163] on input "**********" at bounding box center [334, 166] width 208 height 23
click at [51, 201] on div "**********" at bounding box center [445, 205] width 890 height 1036
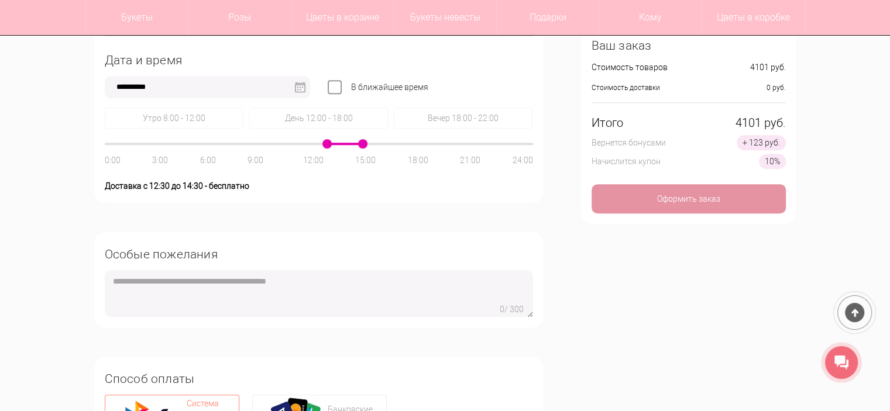
scroll to position [669, 0]
click at [170, 291] on textarea at bounding box center [319, 293] width 428 height 47
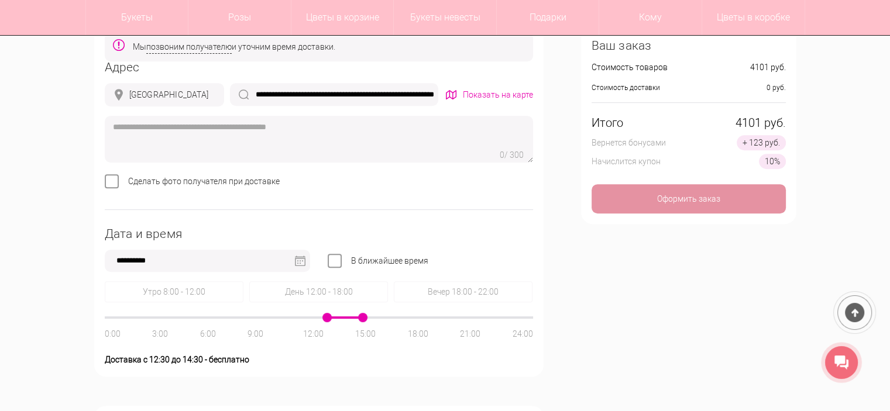
scroll to position [509, 0]
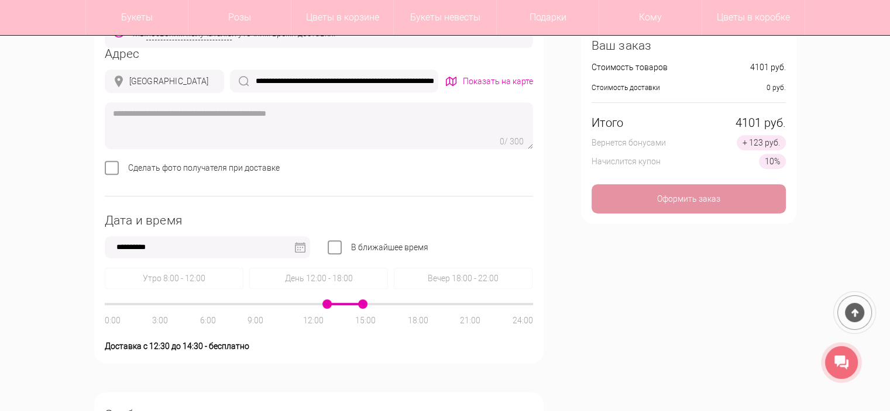
click at [290, 127] on textarea at bounding box center [319, 125] width 428 height 47
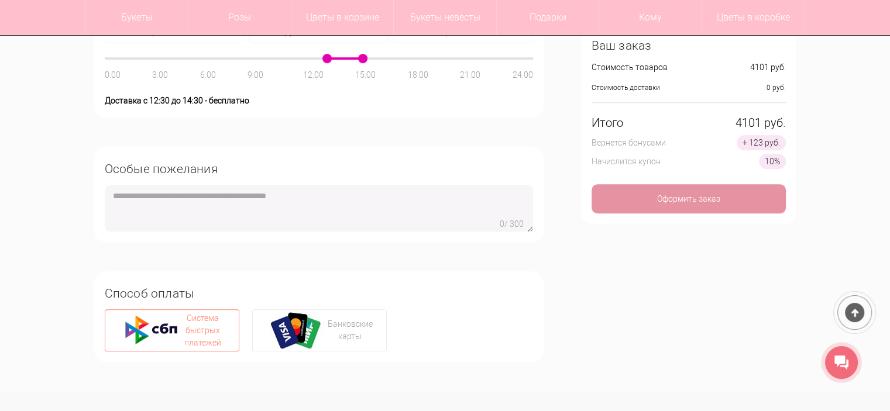
scroll to position [764, 0]
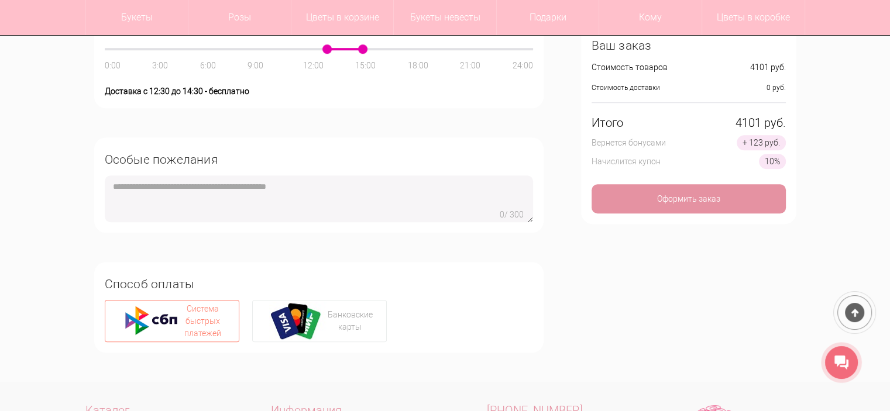
click at [166, 202] on textarea at bounding box center [319, 199] width 428 height 47
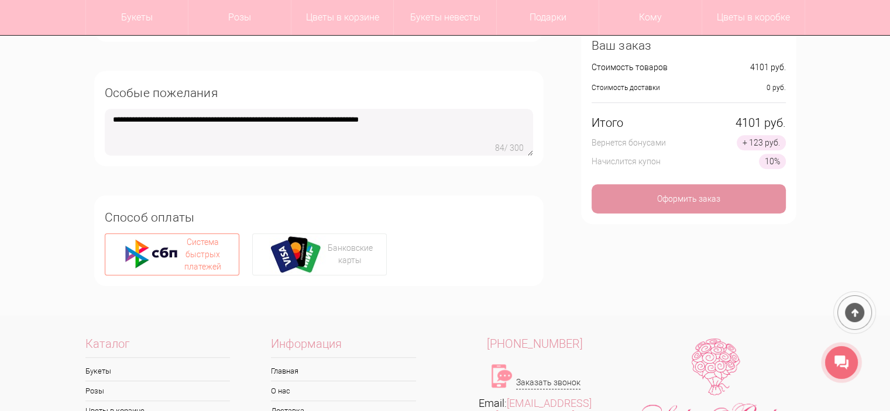
scroll to position [831, 0]
click at [311, 119] on textarea "**********" at bounding box center [319, 132] width 428 height 47
click at [497, 113] on textarea "**********" at bounding box center [319, 132] width 428 height 47
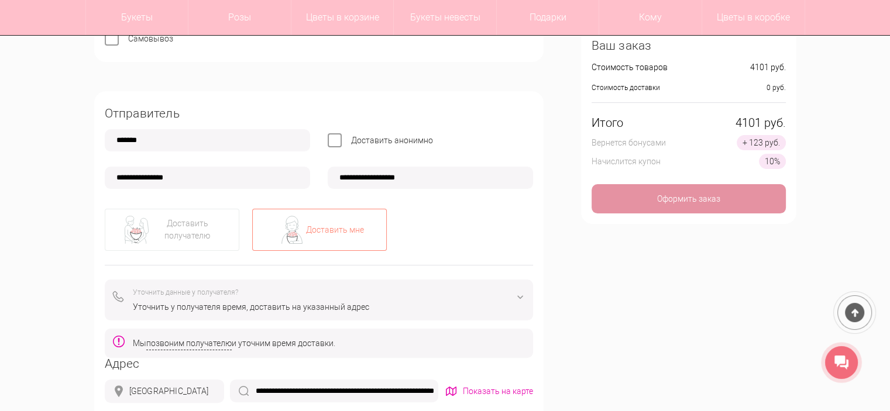
scroll to position [356, 0]
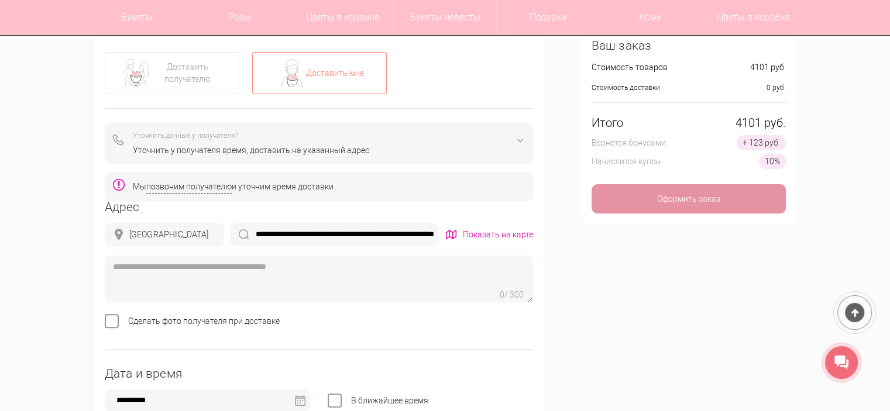
type textarea "**********"
click at [386, 233] on input "**********" at bounding box center [334, 234] width 208 height 23
drag, startPoint x: 386, startPoint y: 233, endPoint x: 499, endPoint y: 230, distance: 113.0
click at [499, 230] on div "**********" at bounding box center [319, 234] width 428 height 23
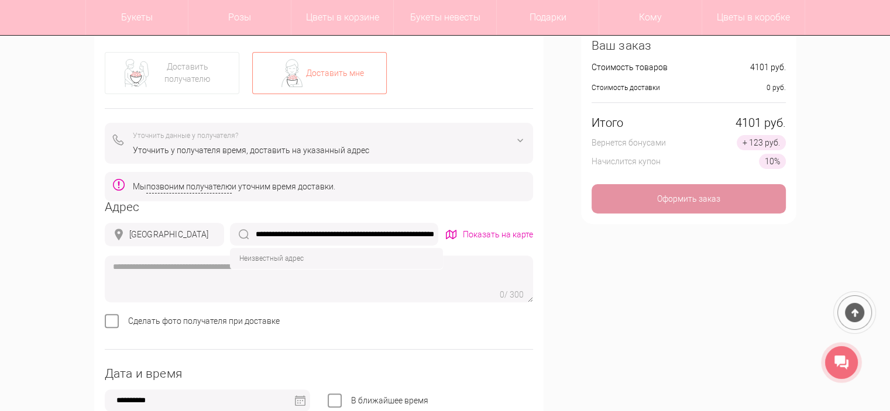
scroll to position [0, 0]
click at [552, 214] on div "**********" at bounding box center [445, 304] width 720 height 974
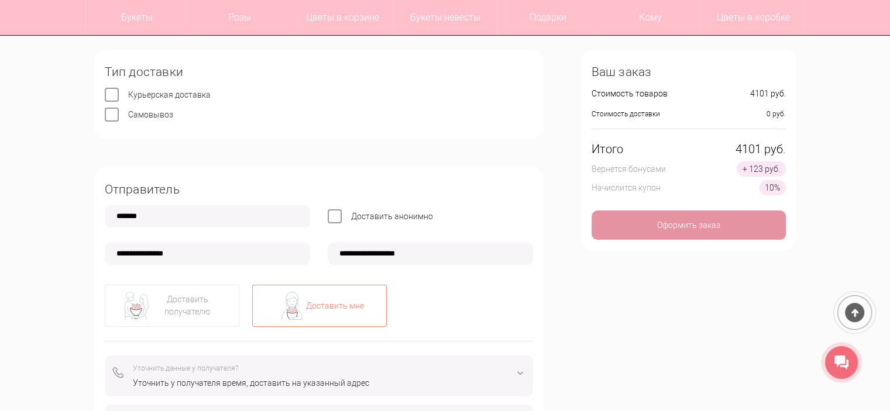
scroll to position [121, 0]
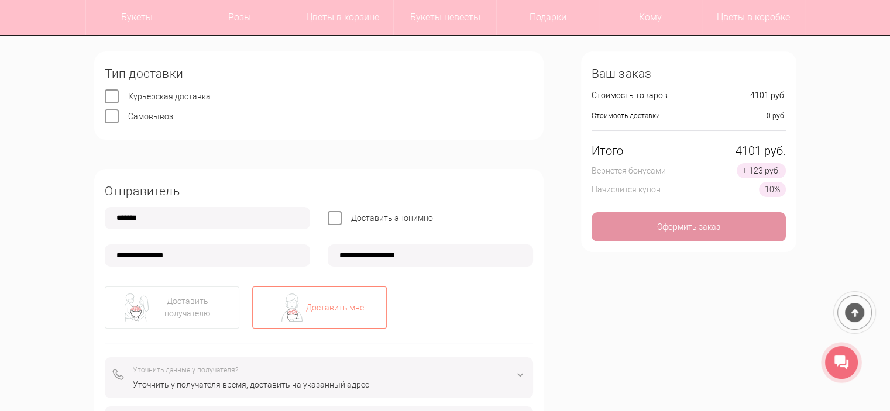
click at [132, 255] on input "**********" at bounding box center [207, 256] width 205 height 22
type input "**********"
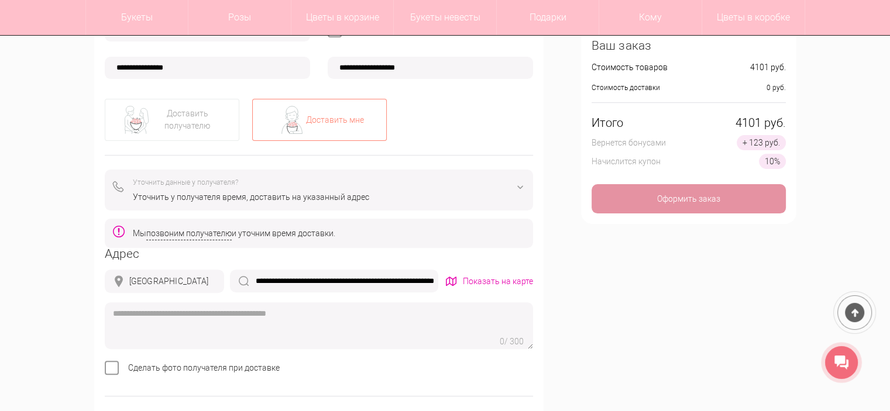
scroll to position [337, 0]
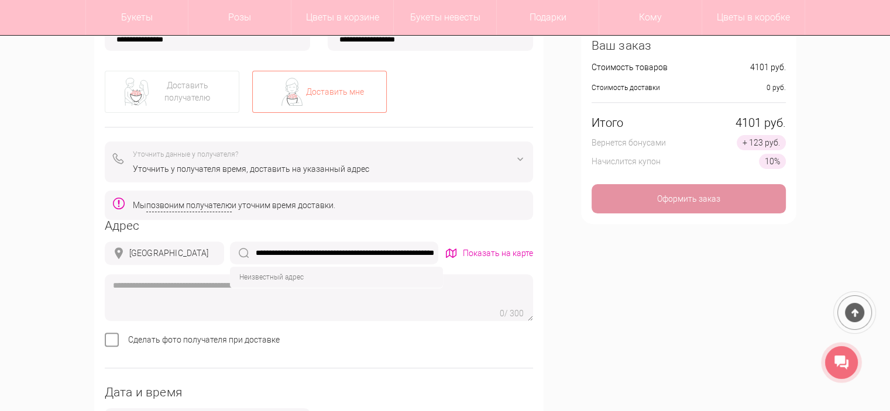
drag, startPoint x: 263, startPoint y: 252, endPoint x: 254, endPoint y: 248, distance: 10.5
click at [254, 248] on input "**********" at bounding box center [334, 253] width 208 height 23
click at [255, 251] on input "**********" at bounding box center [334, 253] width 208 height 23
click at [330, 245] on input "**********" at bounding box center [334, 253] width 208 height 23
click at [297, 226] on div "Адрес" at bounding box center [319, 226] width 428 height 12
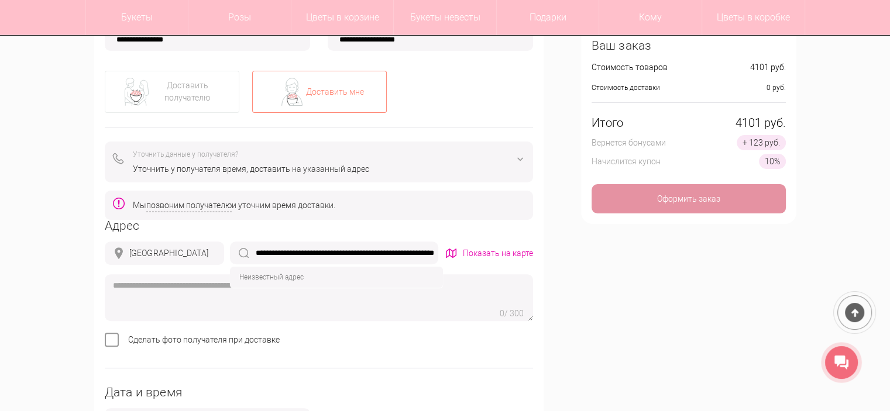
scroll to position [0, 46]
drag, startPoint x: 295, startPoint y: 248, endPoint x: 531, endPoint y: 224, distance: 237.0
click at [531, 224] on div "**********" at bounding box center [319, 294] width 428 height 149
click at [558, 237] on div "**********" at bounding box center [445, 323] width 720 height 974
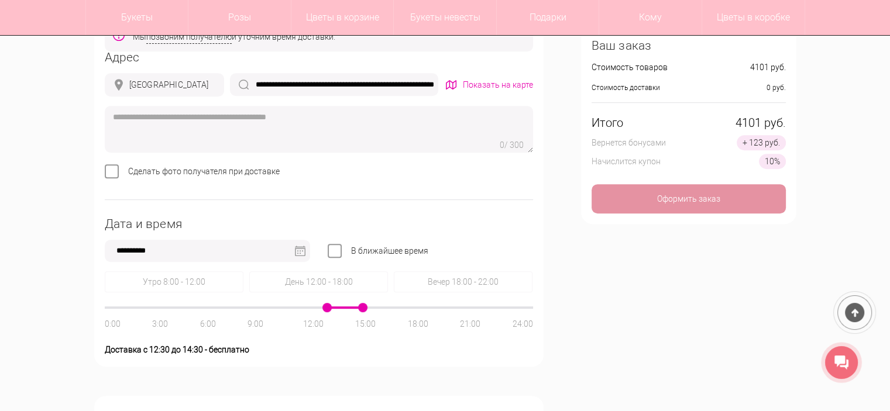
scroll to position [508, 0]
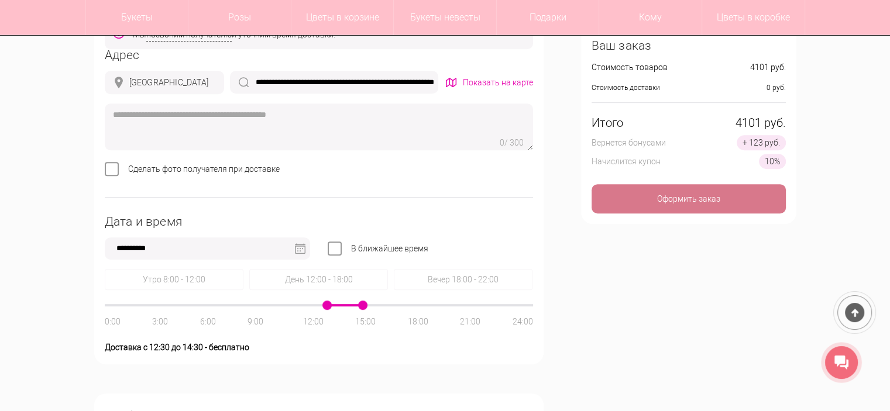
click at [659, 210] on div "Оформить заказ" at bounding box center [689, 198] width 194 height 29
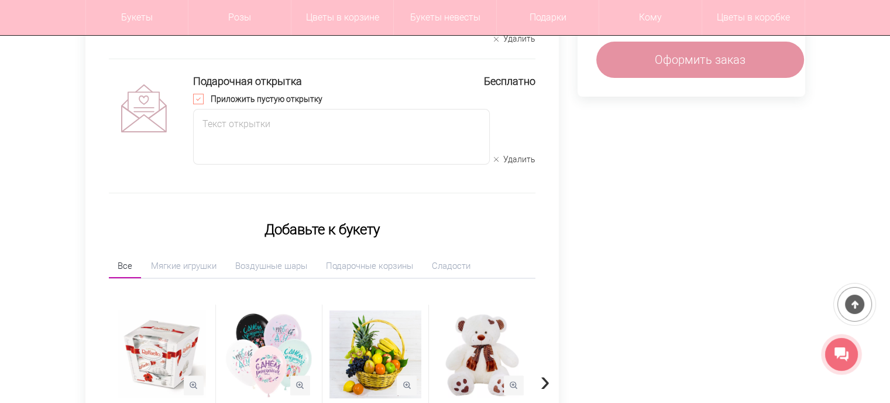
scroll to position [407, 9]
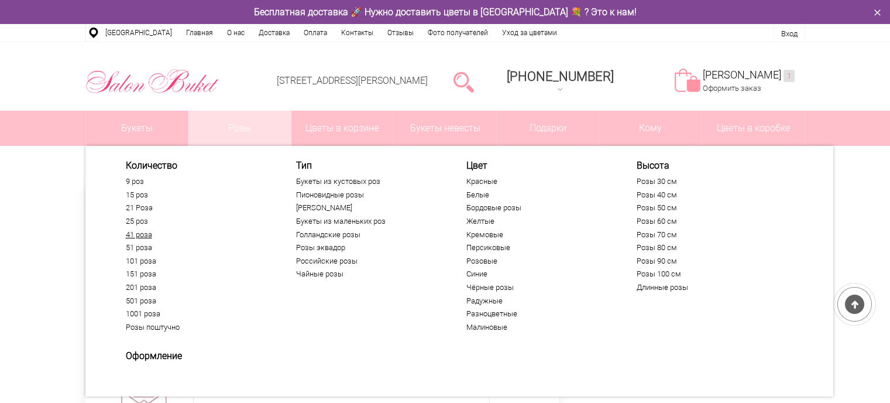
scroll to position [105, 9]
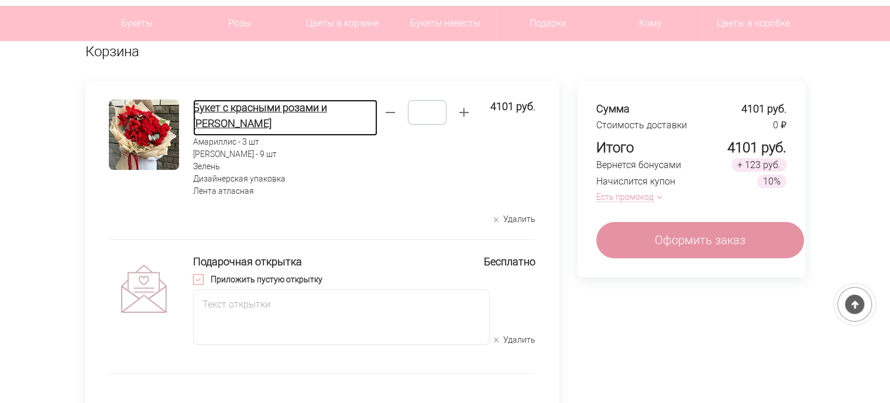
click at [251, 106] on h4 "Букет с красными розами и [PERSON_NAME]" at bounding box center [285, 115] width 184 height 32
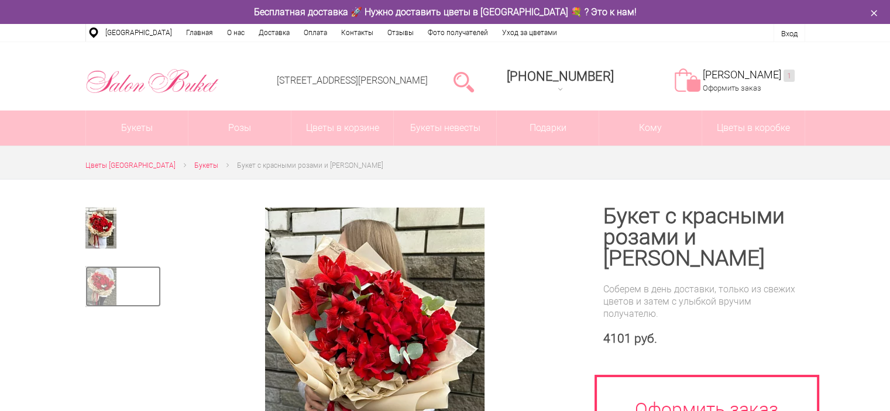
click at [102, 283] on img at bounding box center [100, 286] width 31 height 41
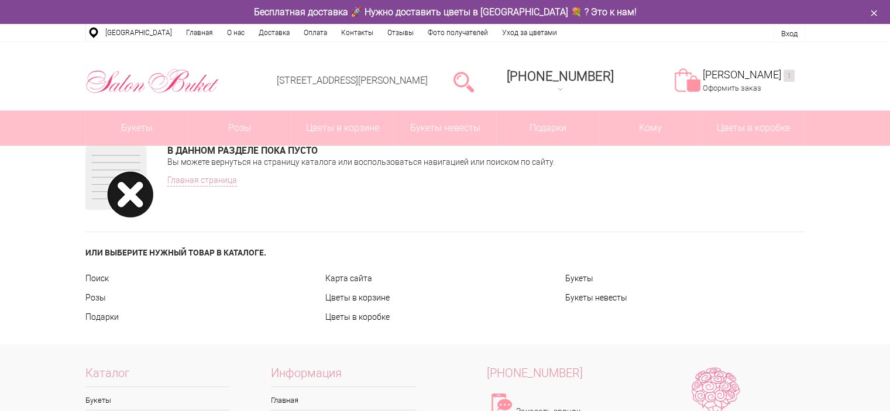
click at [40, 267] on div "В данном разделе пока пусто Вы можете вернуться на страницу каталога или воспол…" at bounding box center [445, 245] width 890 height 199
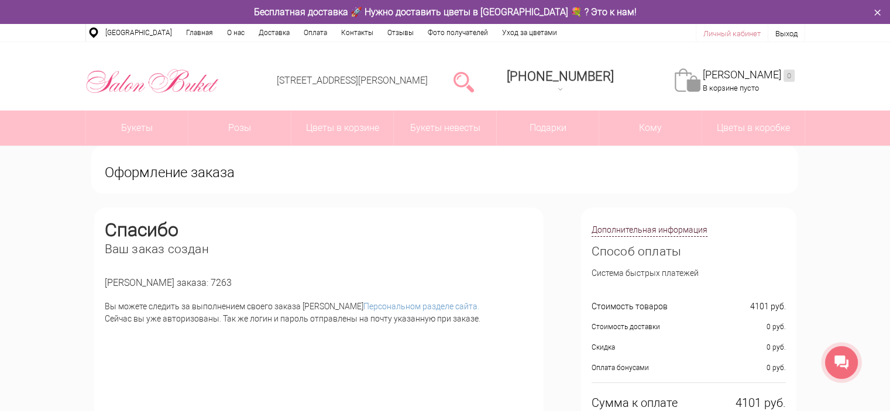
click at [719, 32] on link "Личный кабинет" at bounding box center [731, 33] width 57 height 9
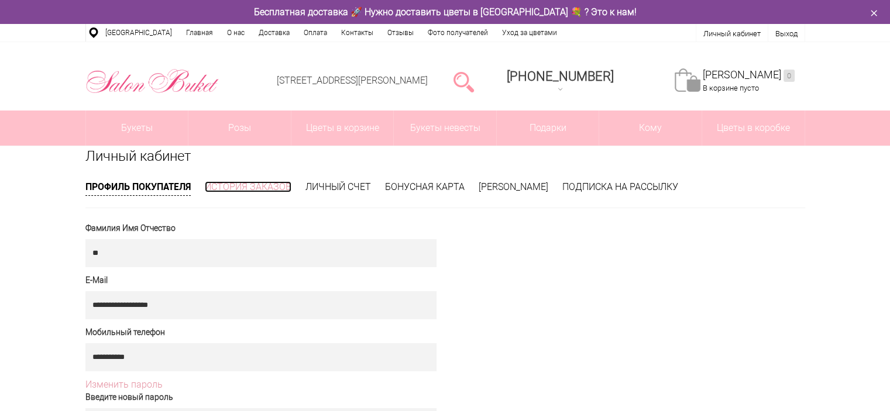
click at [253, 188] on link "История заказов" at bounding box center [248, 186] width 87 height 11
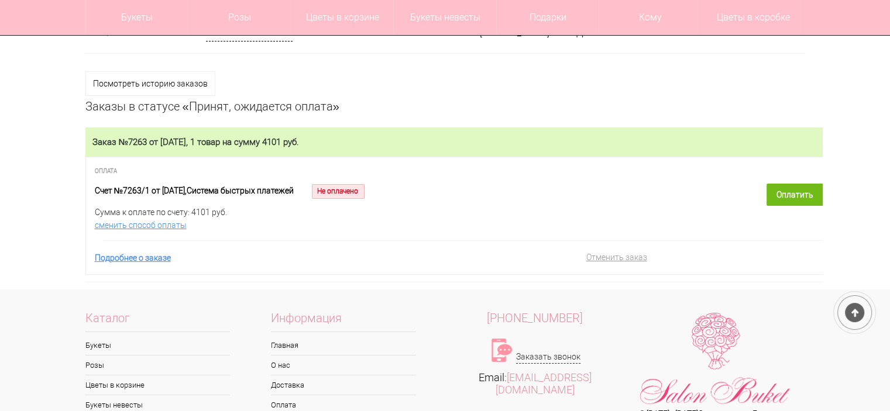
scroll to position [119, 0]
click at [791, 203] on link "Оплатить" at bounding box center [795, 195] width 57 height 22
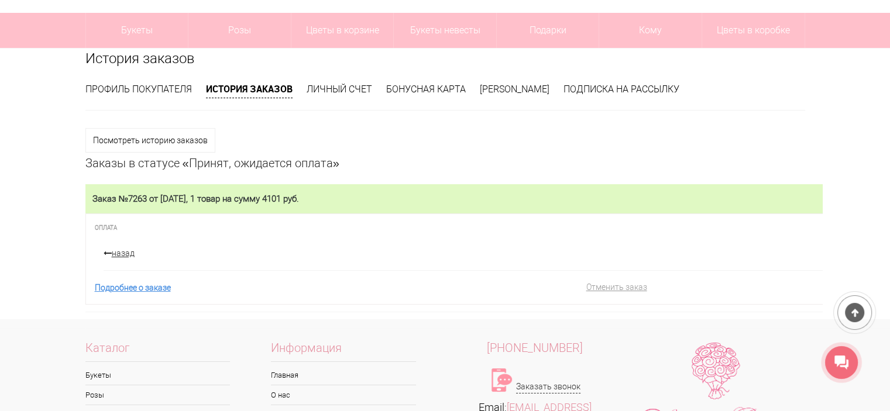
scroll to position [102, 0]
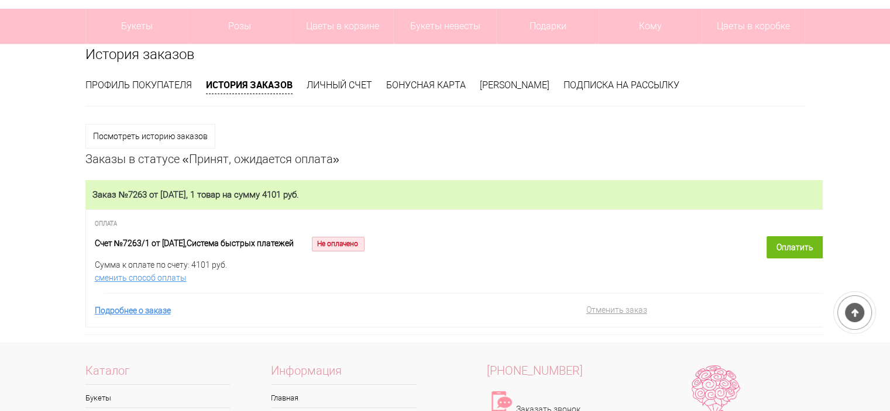
scroll to position [102, 0]
click at [792, 252] on link "Оплатить" at bounding box center [795, 247] width 57 height 22
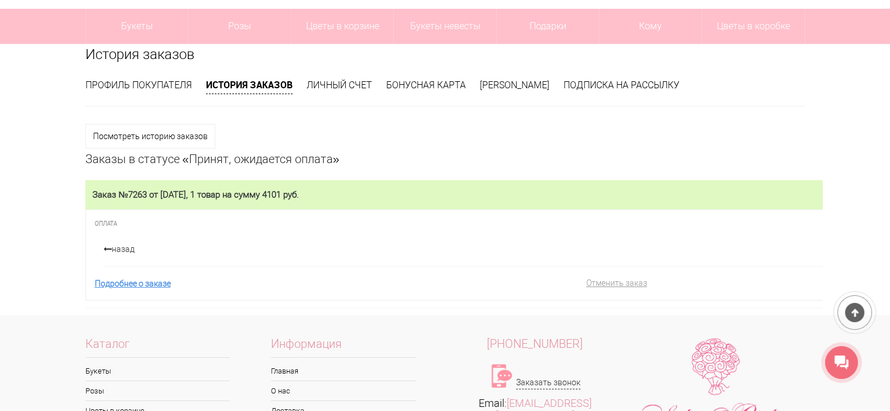
click at [123, 255] on link "назад" at bounding box center [380, 249] width 553 height 12
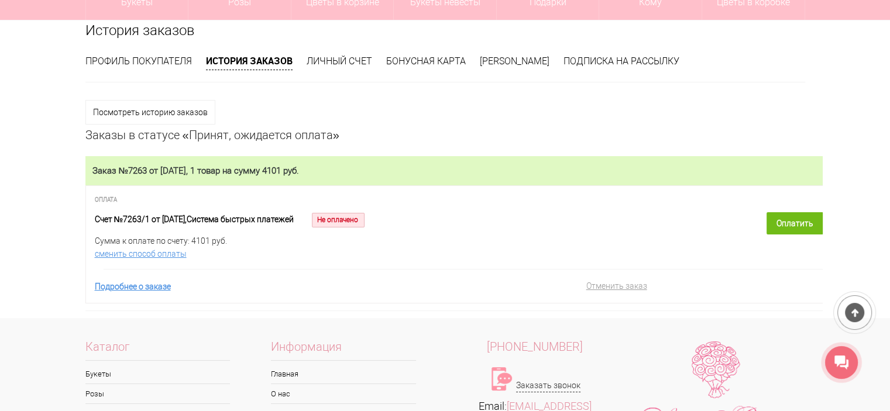
scroll to position [65, 0]
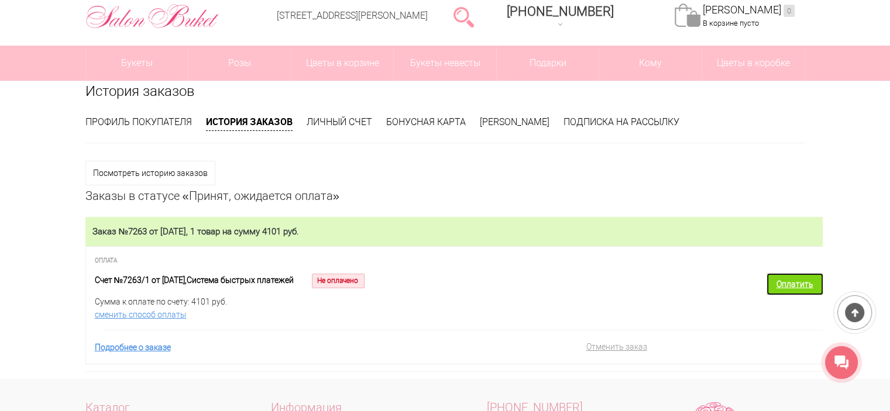
click at [791, 284] on link "Оплатить" at bounding box center [795, 284] width 57 height 22
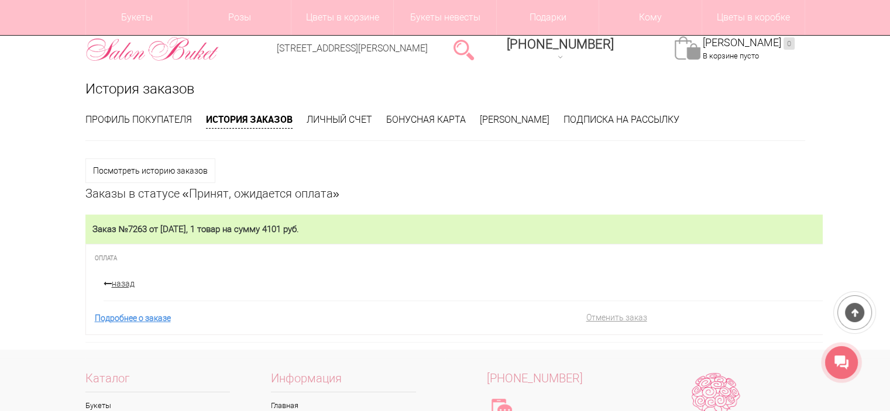
scroll to position [117, 0]
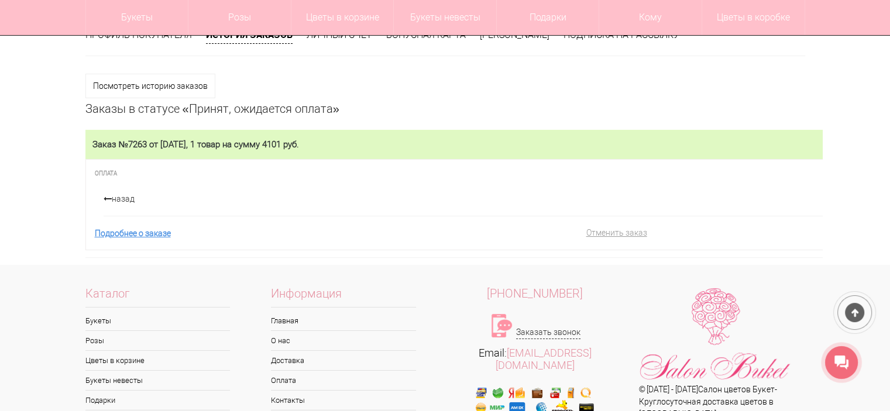
click at [110, 200] on icon at bounding box center [108, 199] width 8 height 8
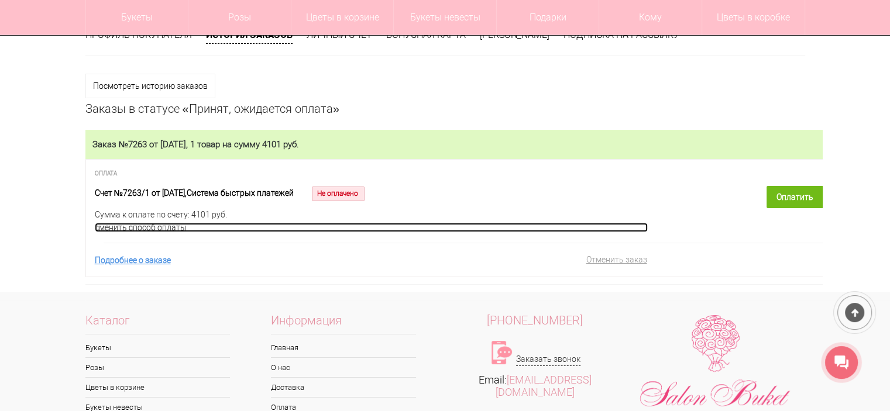
click at [133, 229] on link "сменить способ оплаты" at bounding box center [371, 227] width 553 height 9
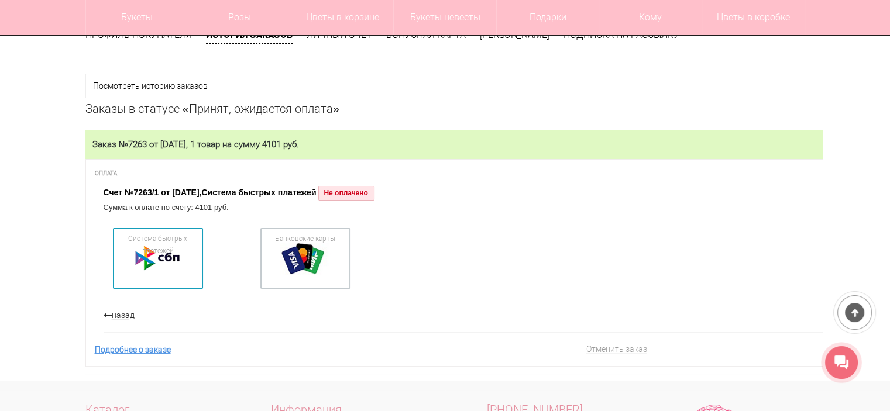
click at [181, 268] on div at bounding box center [158, 258] width 82 height 53
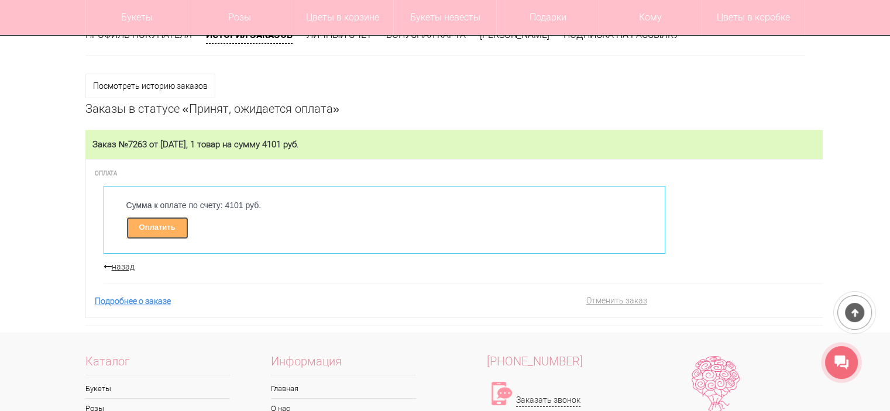
click at [166, 227] on link "Оплатить" at bounding box center [157, 228] width 62 height 22
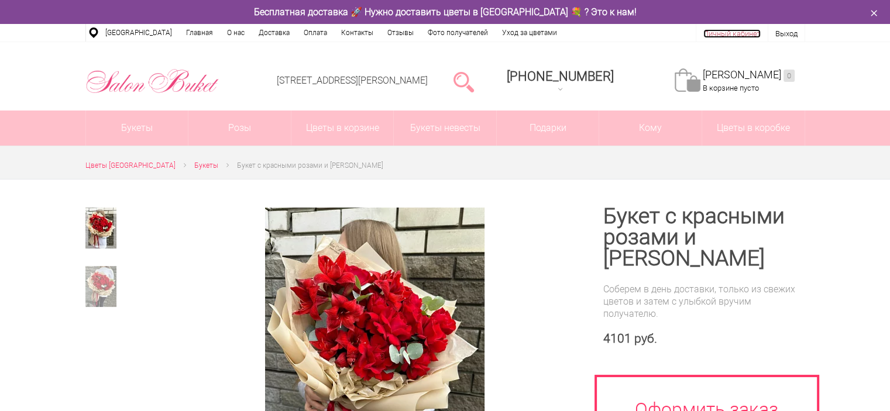
click at [721, 35] on link "Личный кабинет" at bounding box center [731, 33] width 57 height 9
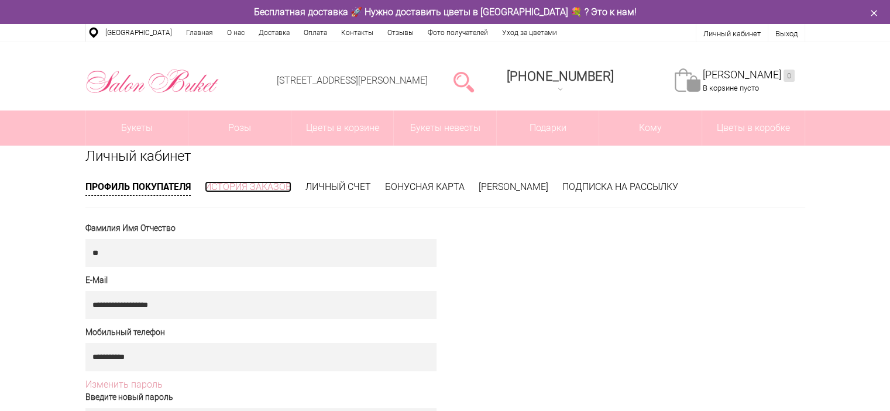
click at [257, 187] on link "История заказов" at bounding box center [248, 186] width 87 height 11
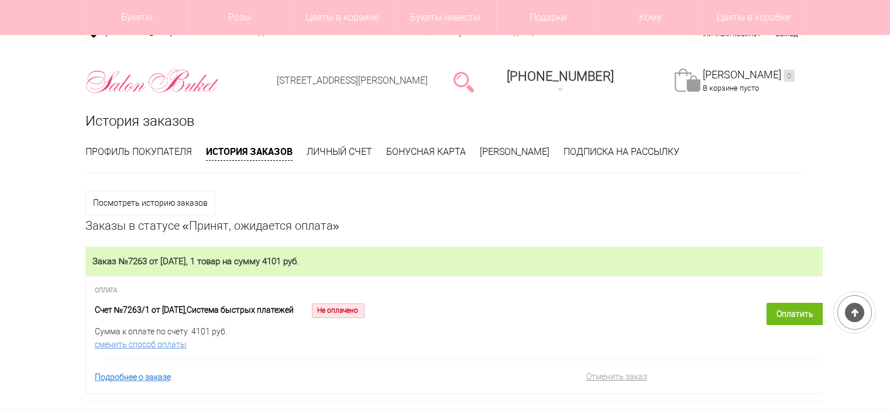
scroll to position [176, 0]
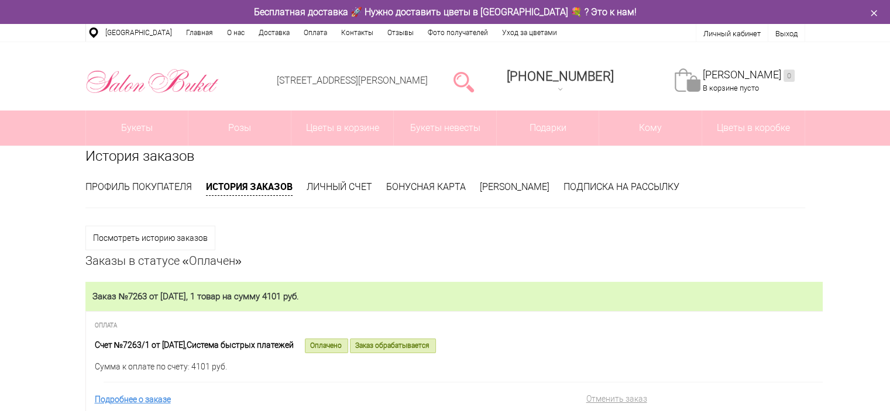
click at [471, 84] on div at bounding box center [464, 81] width 30 height 23
click at [474, 81] on link at bounding box center [463, 81] width 20 height 23
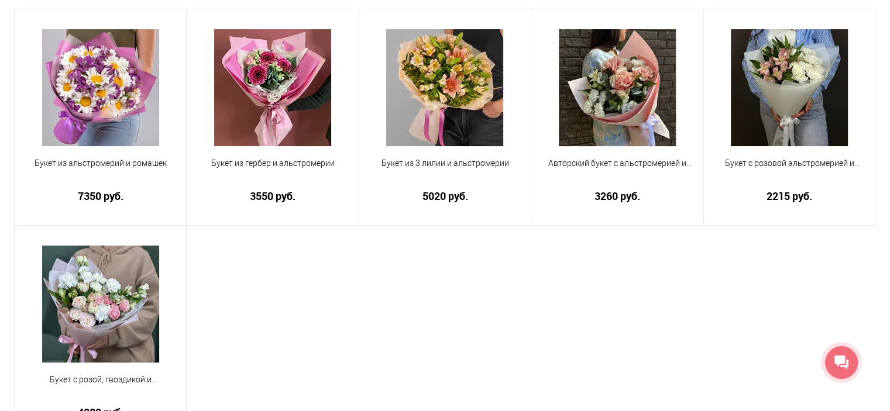
scroll to position [117, 0]
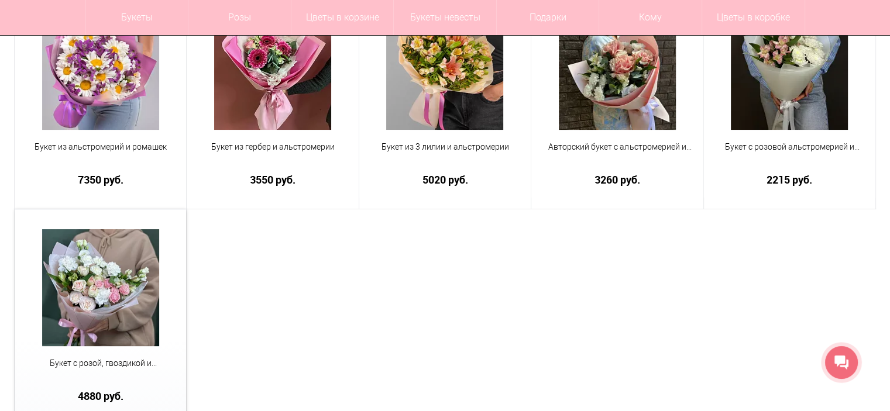
type input "******"
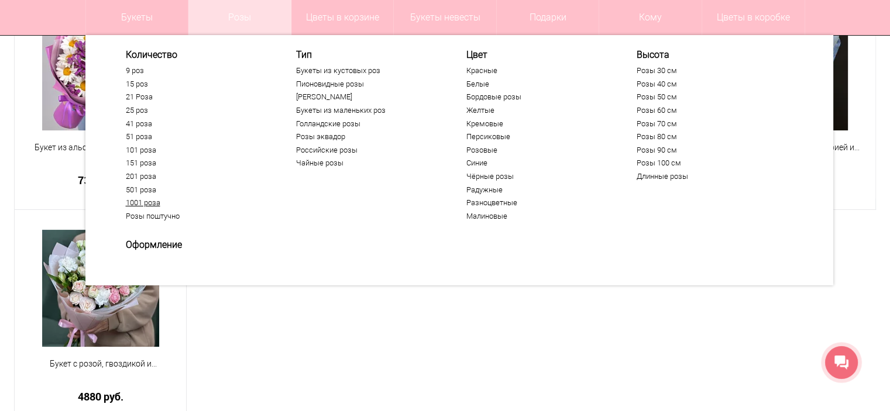
scroll to position [0, 0]
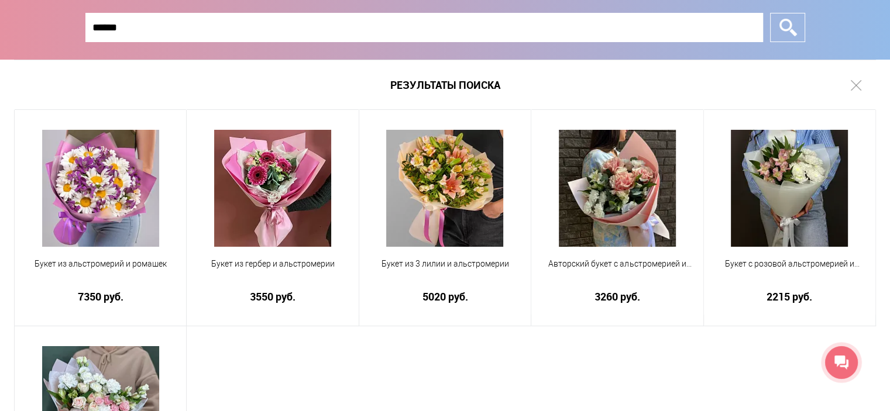
drag, startPoint x: 197, startPoint y: 35, endPoint x: 51, endPoint y: 30, distance: 145.8
click at [51, 30] on div "****** Закрыть окно *" at bounding box center [445, 30] width 890 height 60
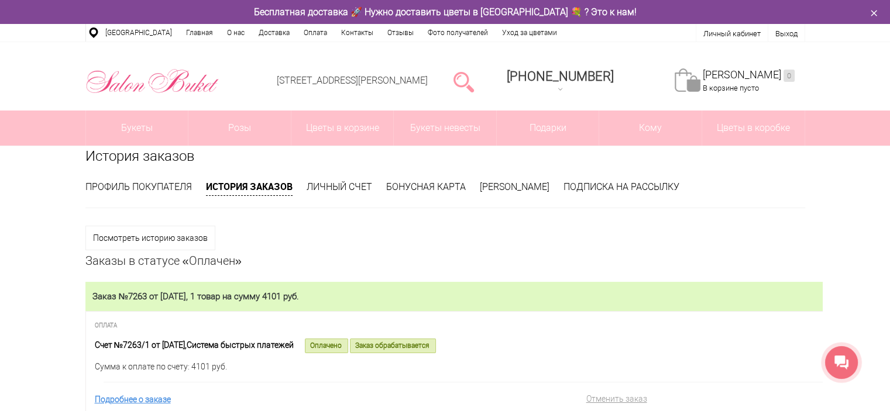
click at [1, 252] on div "История заказов Профиль покупателя История заказов Личный счет Бонусная карта М…" at bounding box center [445, 289] width 890 height 286
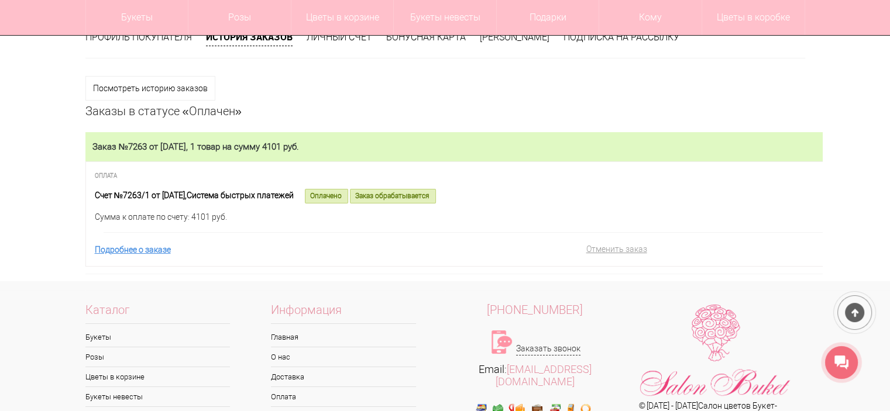
scroll to position [117, 0]
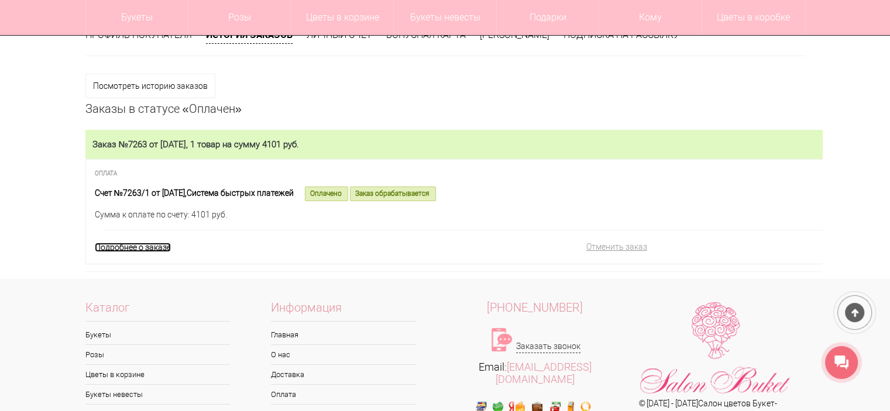
click at [139, 250] on link "Подробнее о заказе" at bounding box center [133, 247] width 76 height 9
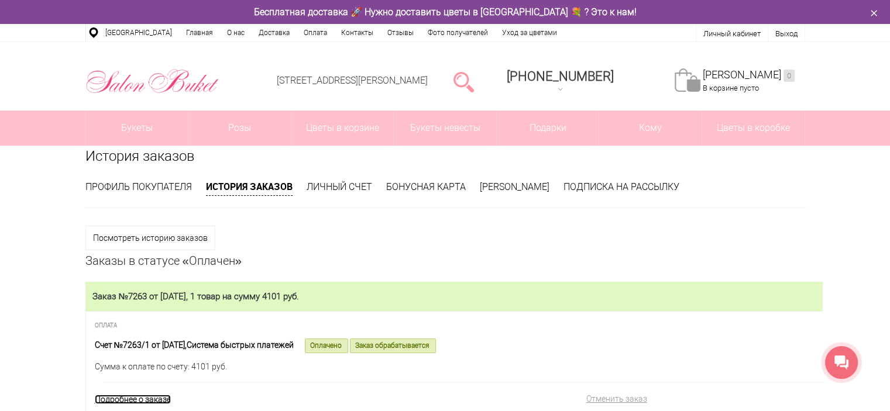
scroll to position [234, 0]
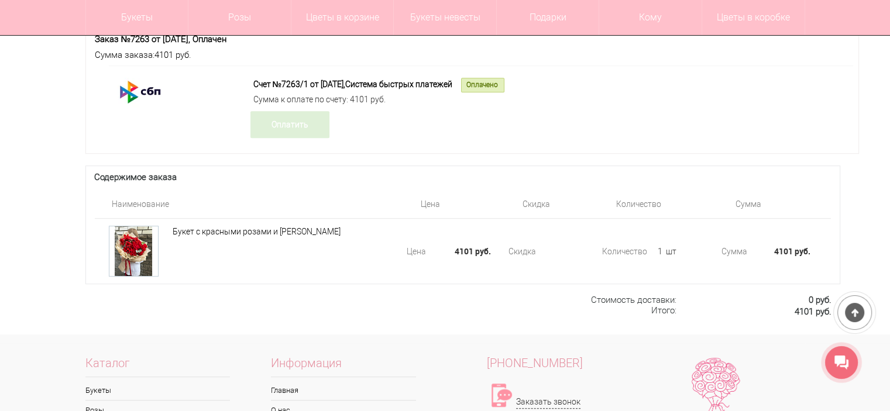
scroll to position [819, 0]
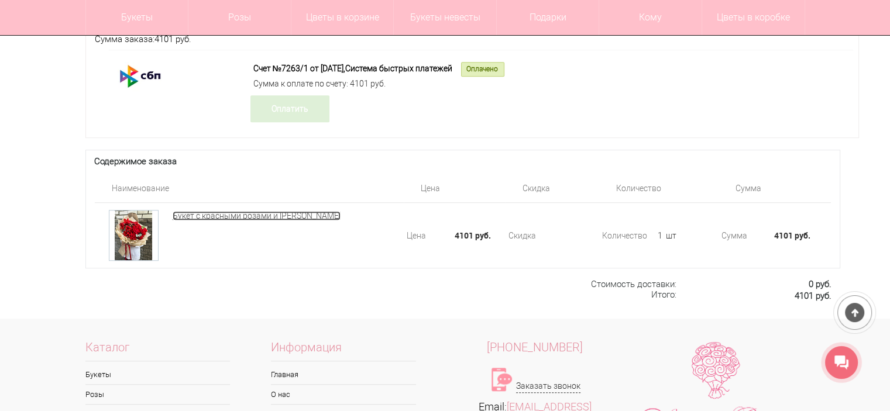
click at [210, 221] on link "Букет с красными розами и [PERSON_NAME]" at bounding box center [257, 215] width 168 height 9
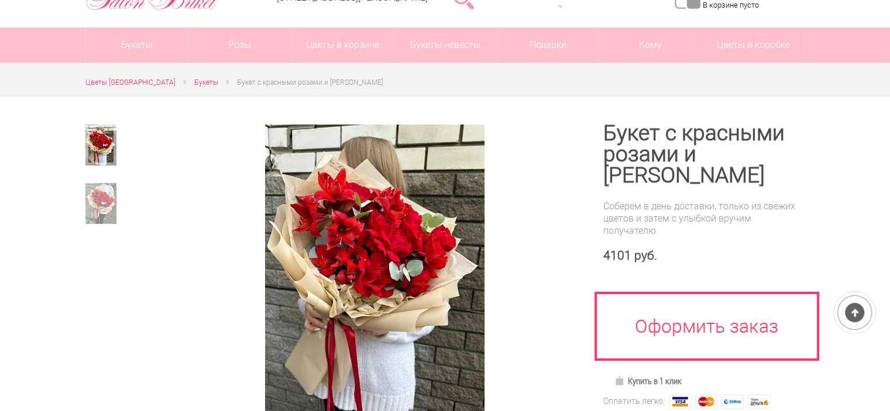
scroll to position [117, 0]
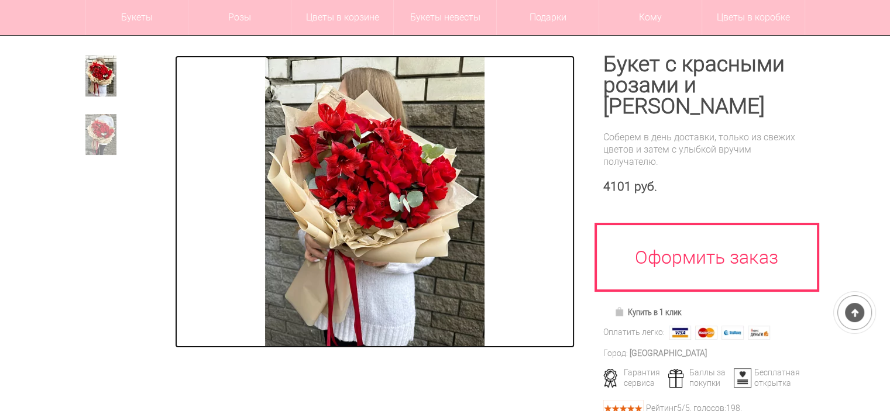
click at [386, 208] on img at bounding box center [374, 202] width 219 height 293
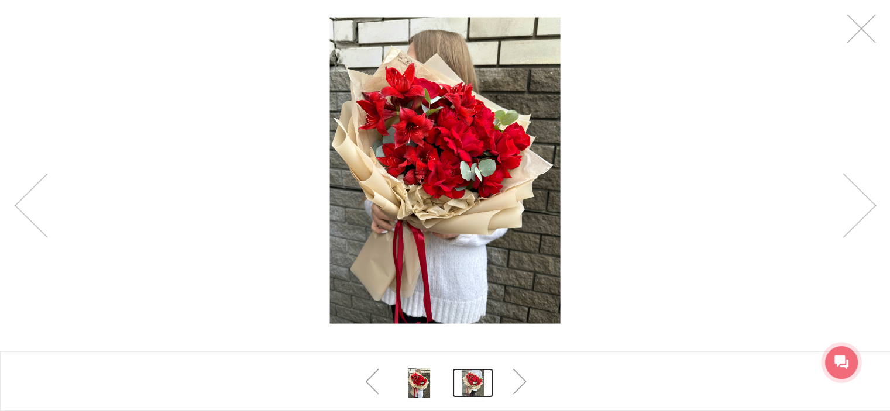
click at [470, 377] on link at bounding box center [472, 383] width 41 height 29
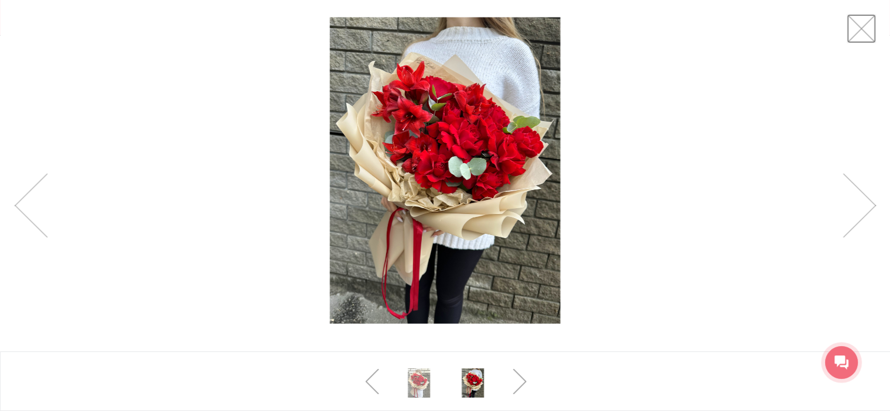
click at [869, 25] on link at bounding box center [861, 28] width 29 height 29
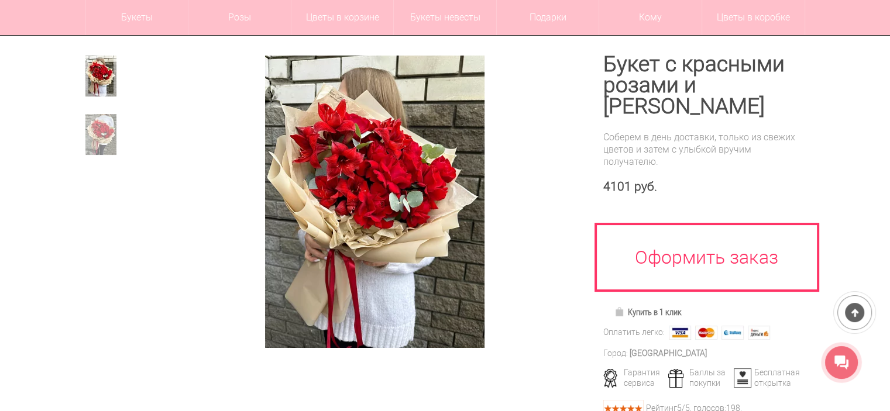
click at [695, 101] on h1 "Букет с красными розами и [PERSON_NAME]" at bounding box center [704, 85] width 202 height 63
copy h1 "амариллисом"
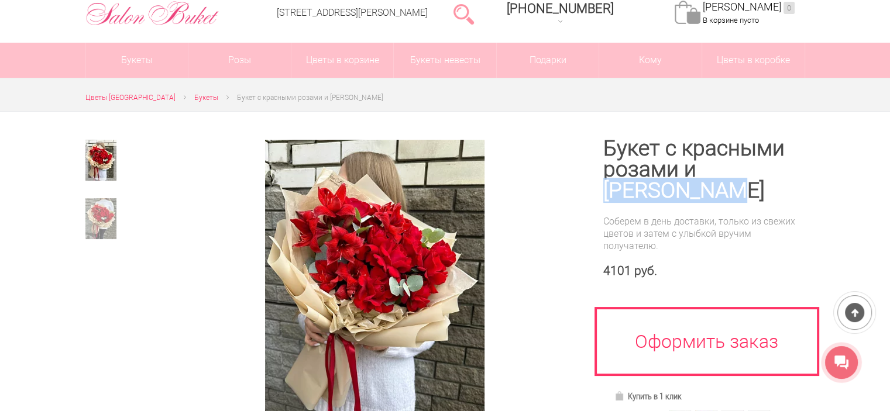
scroll to position [0, 0]
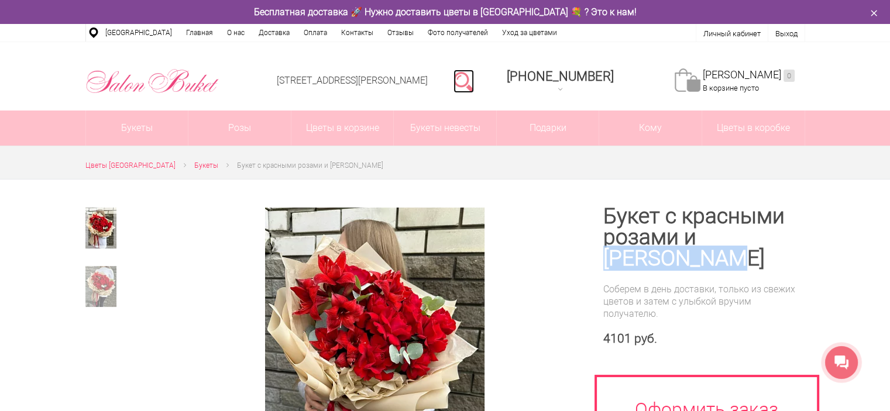
click at [474, 72] on link at bounding box center [463, 81] width 20 height 23
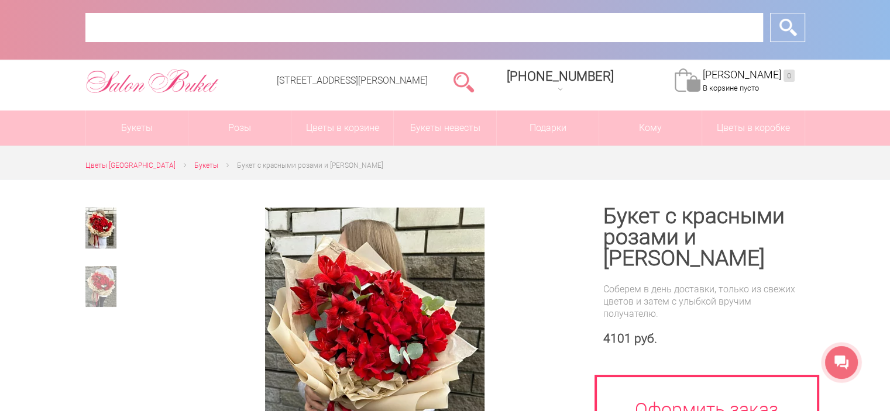
paste input "**********"
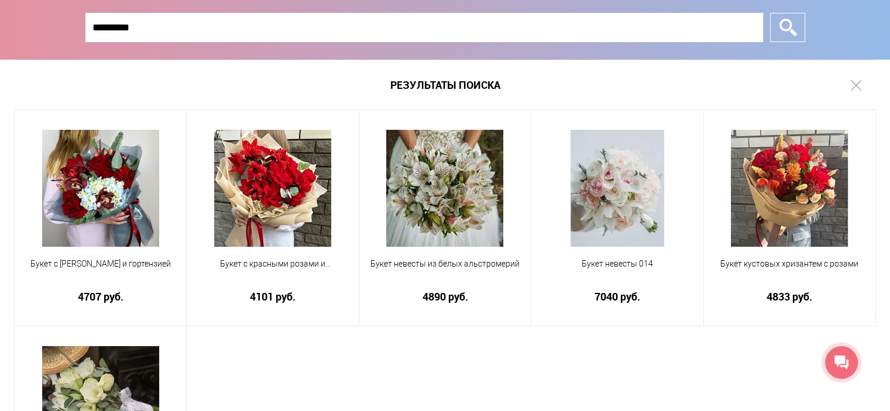
type input "*********"
click at [770, 13] on input "*" at bounding box center [787, 27] width 35 height 29
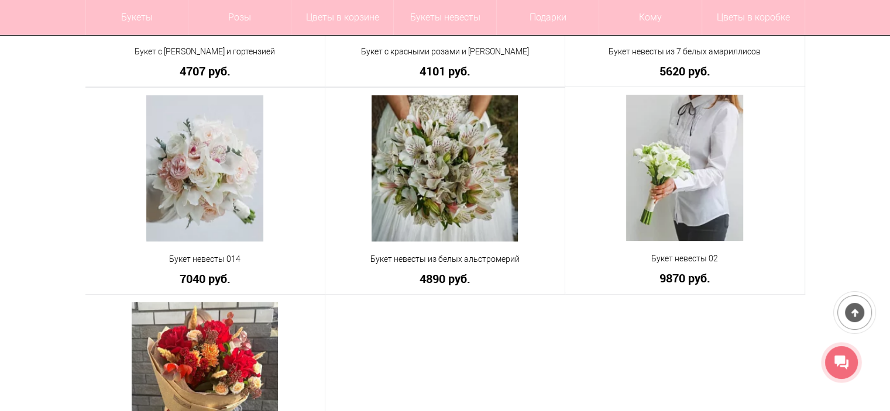
scroll to position [234, 0]
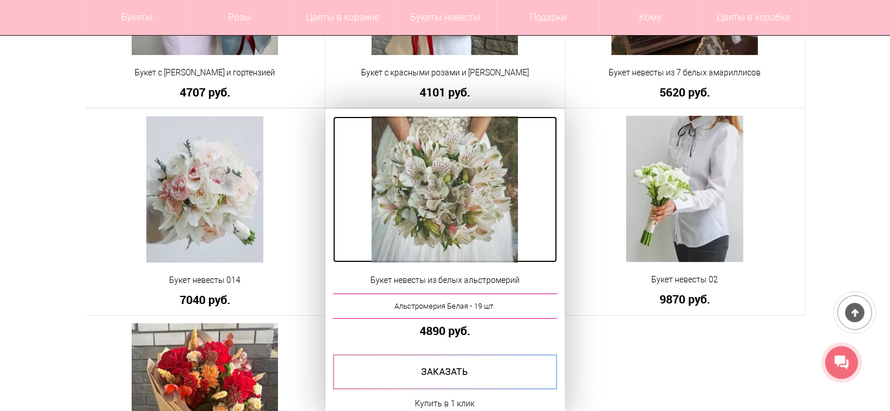
click at [452, 212] on img at bounding box center [445, 189] width 146 height 146
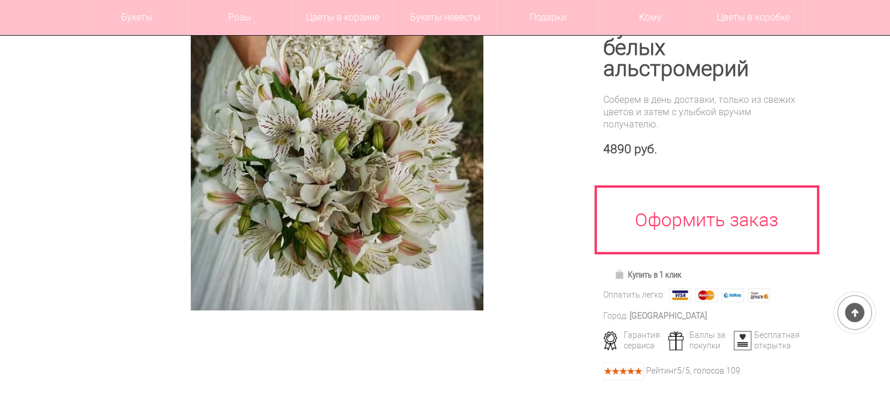
scroll to position [117, 0]
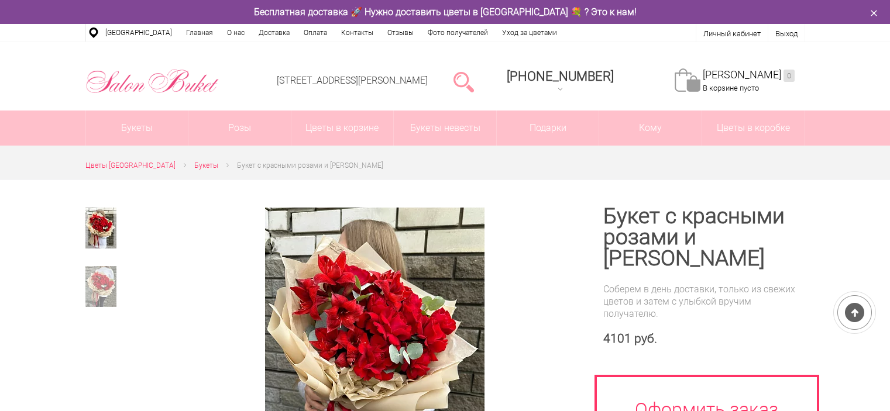
scroll to position [176, 0]
